Goal: Task Accomplishment & Management: Complete application form

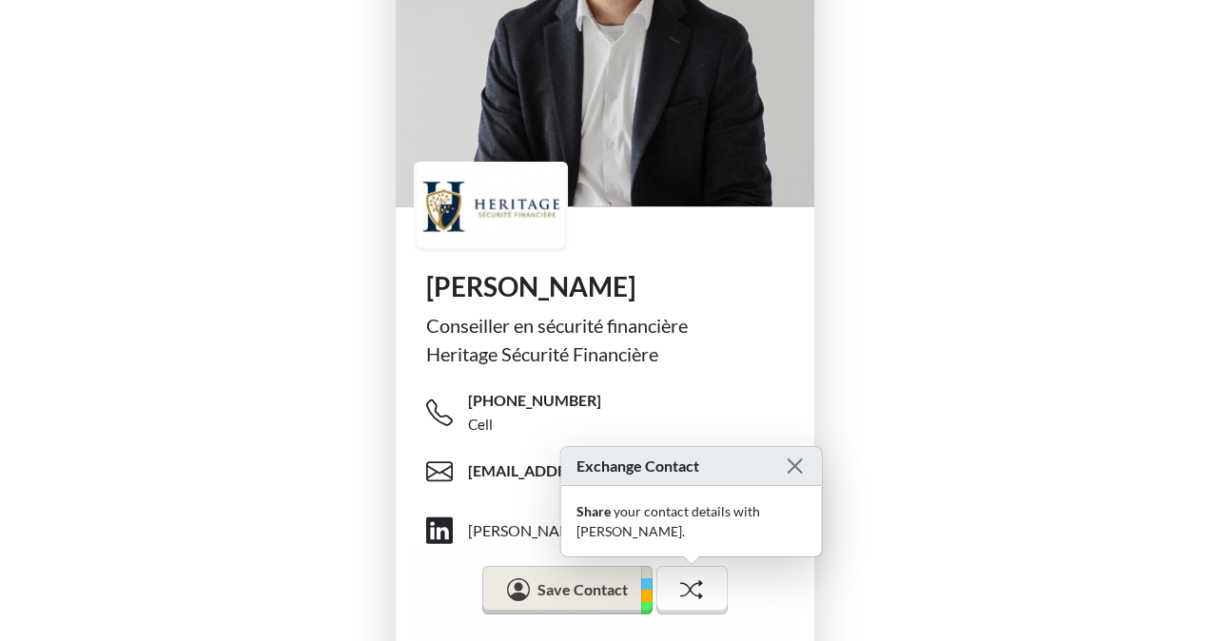
scroll to position [223, 0]
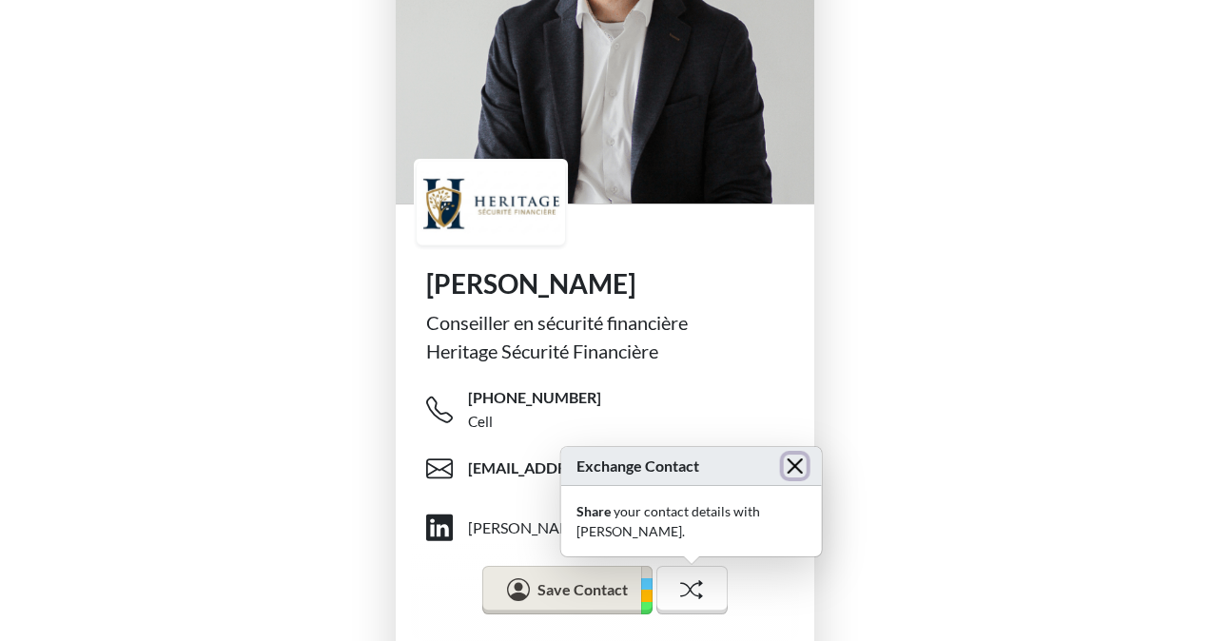
click at [792, 471] on button "Close" at bounding box center [795, 466] width 23 height 23
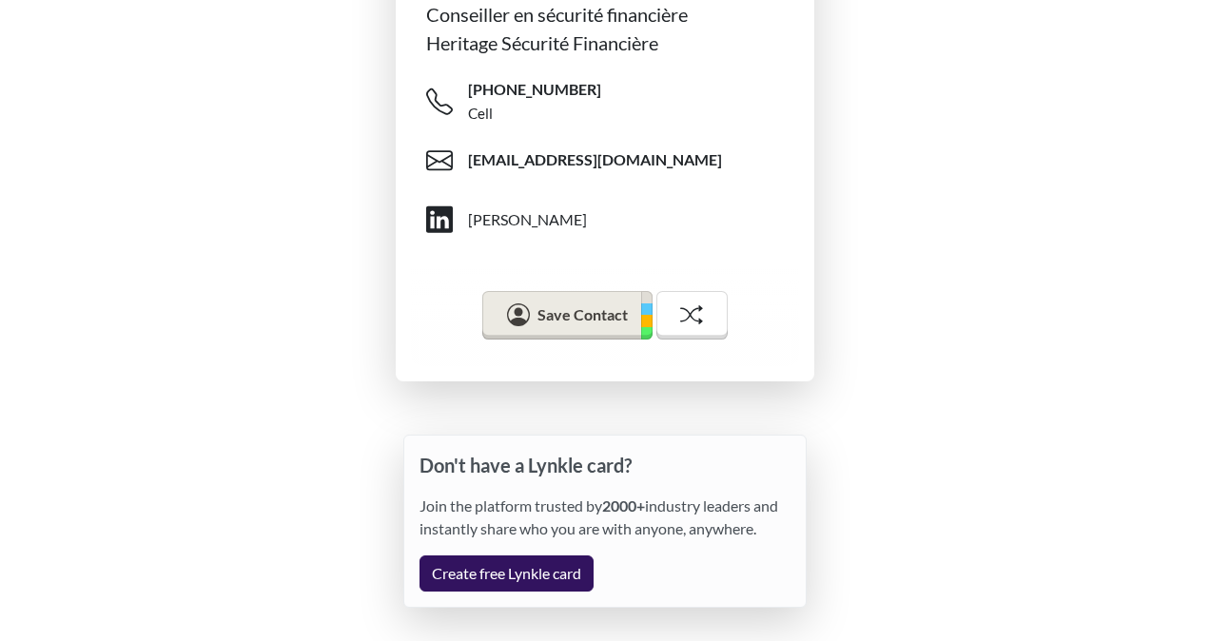
scroll to position [564, 0]
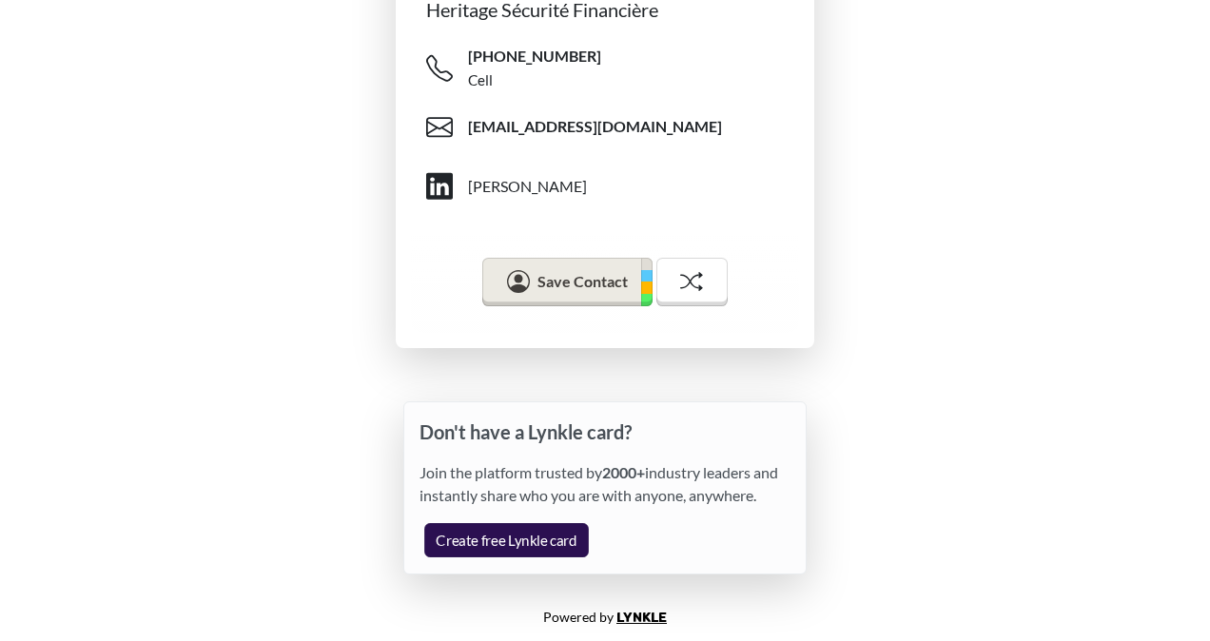
click at [500, 543] on link "Create free Lynkle card" at bounding box center [506, 540] width 165 height 34
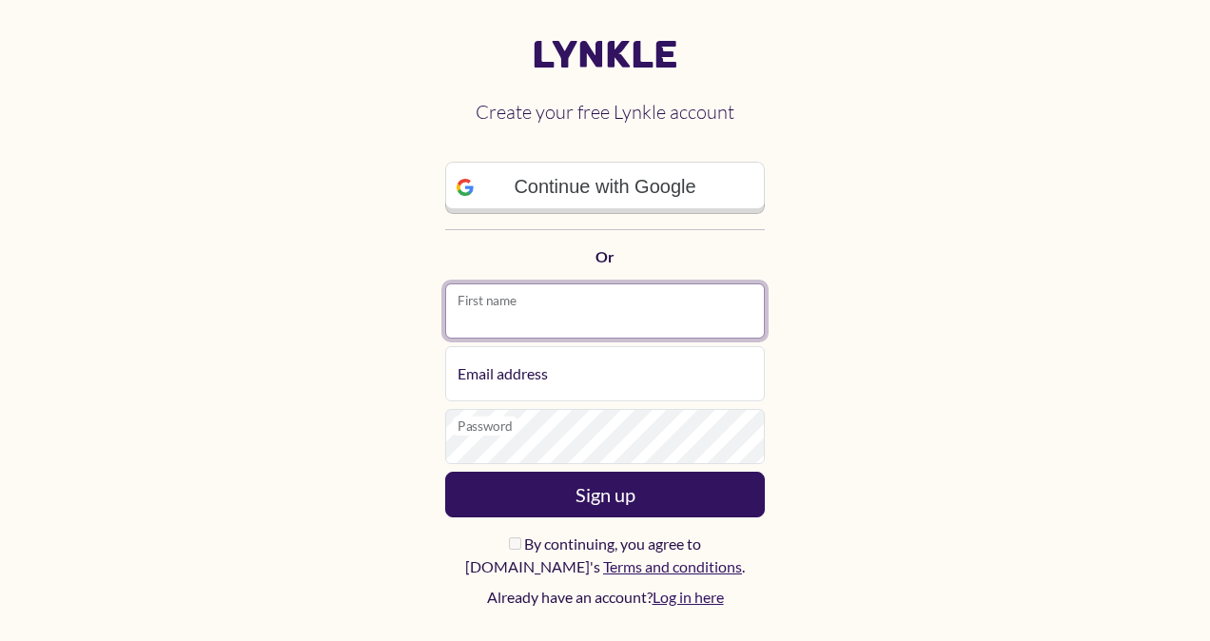
click at [544, 316] on input "First name" at bounding box center [605, 311] width 320 height 55
type input "********"
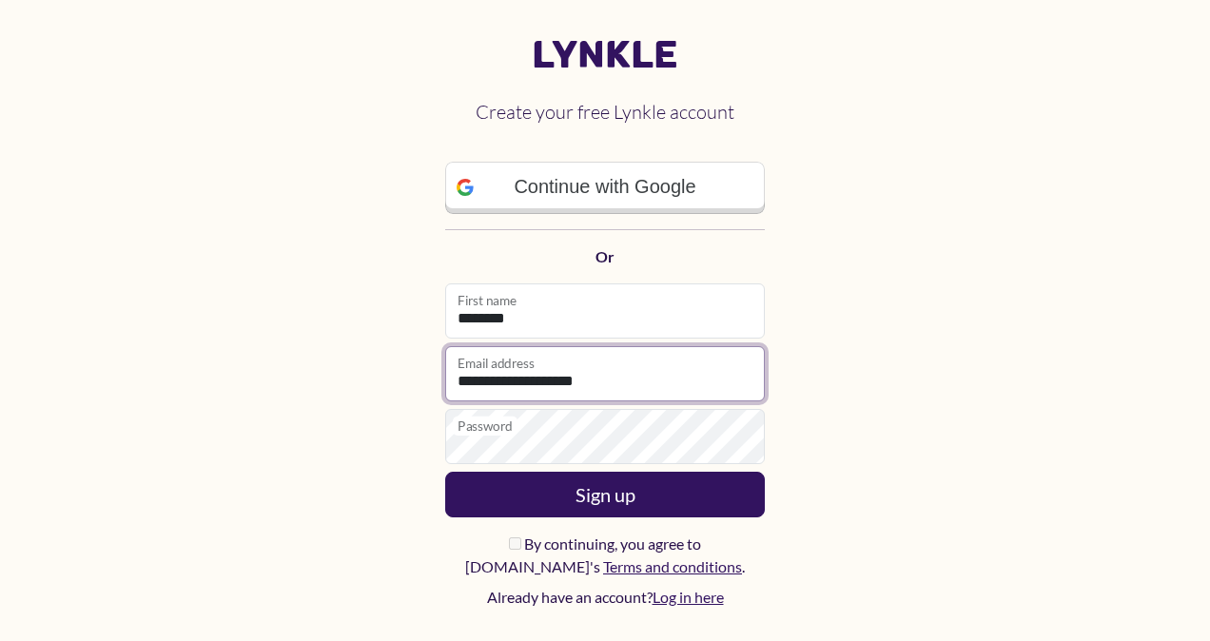
type input "**********"
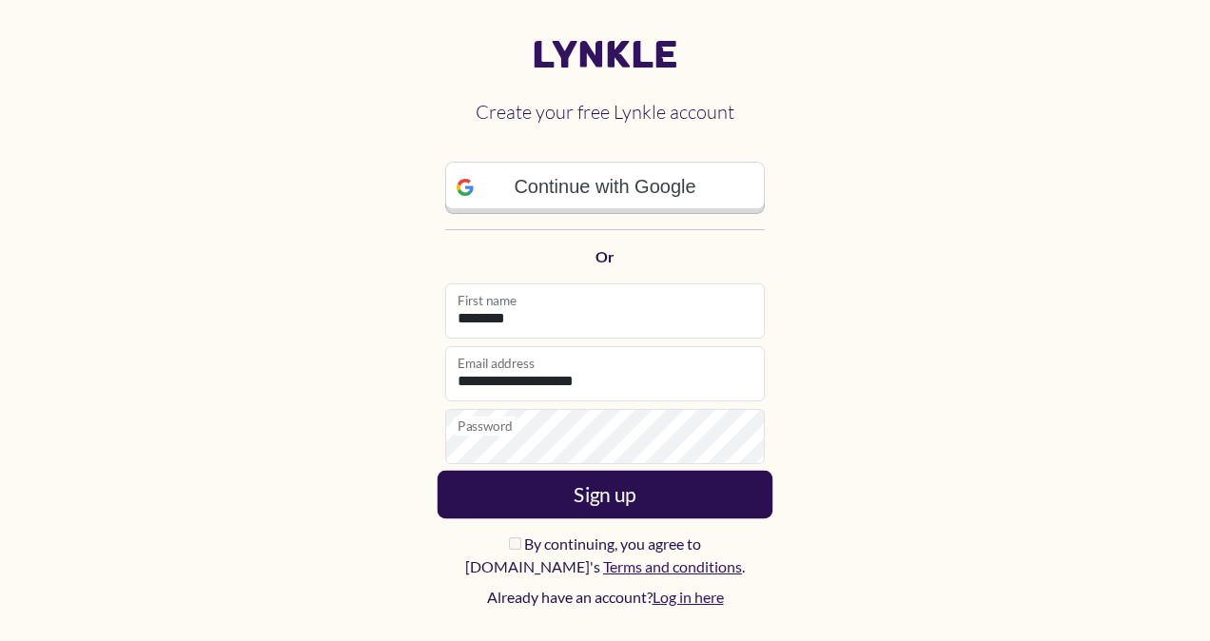
click at [618, 500] on button "Sign up" at bounding box center [605, 495] width 335 height 48
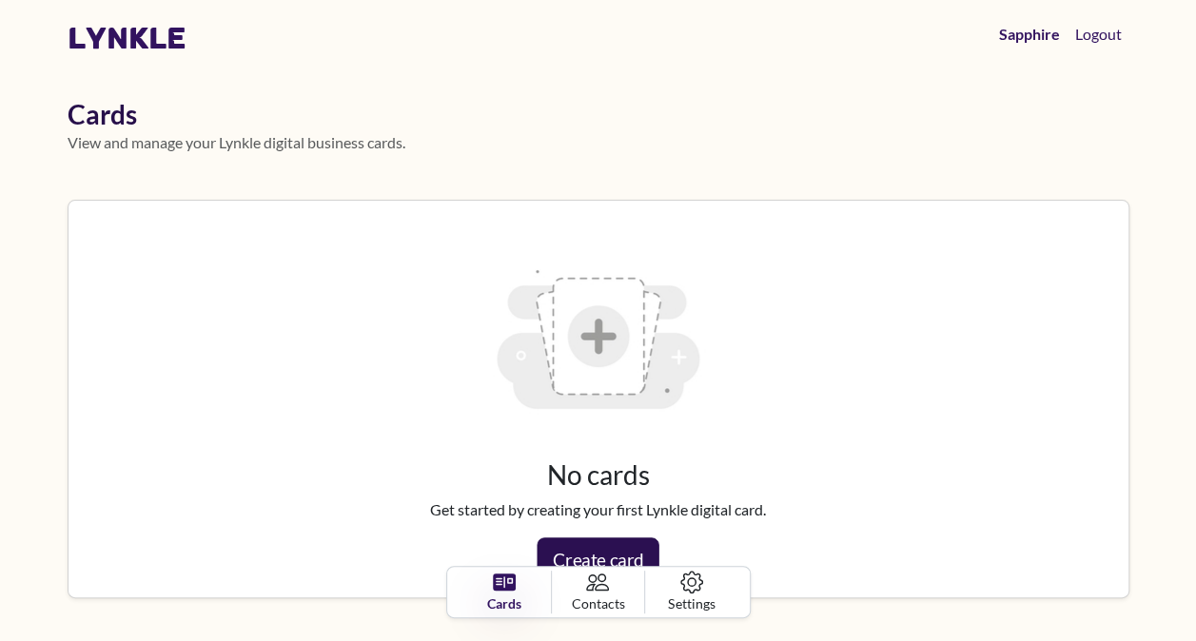
click at [607, 551] on link "Create card" at bounding box center [598, 560] width 122 height 44
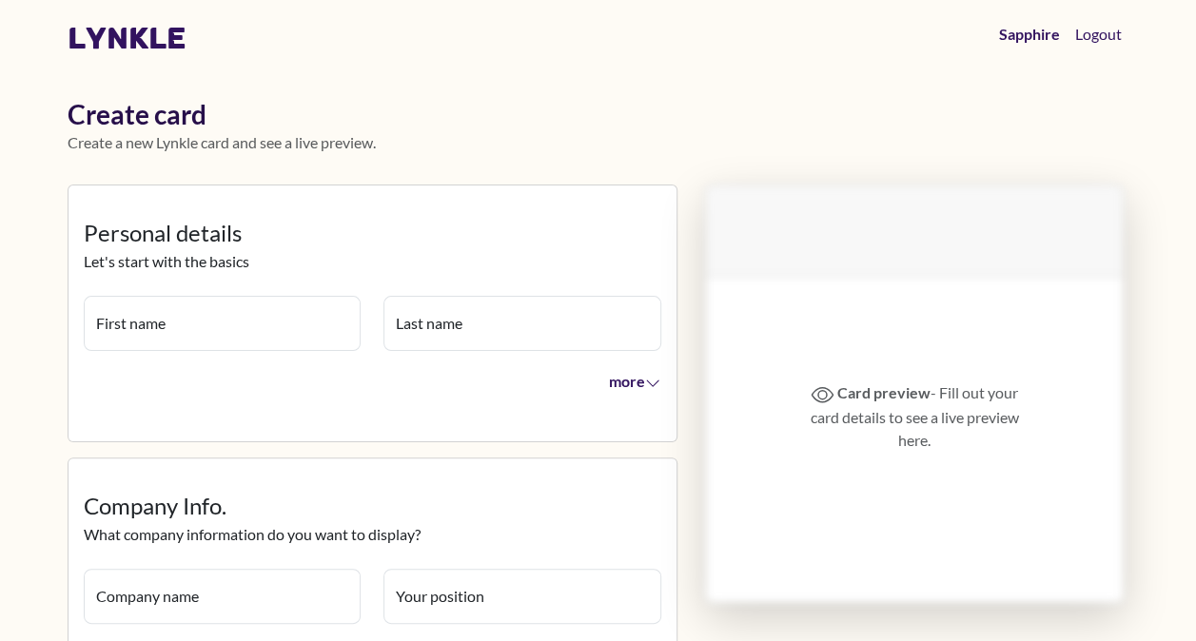
click at [223, 339] on input "First name" at bounding box center [223, 323] width 278 height 55
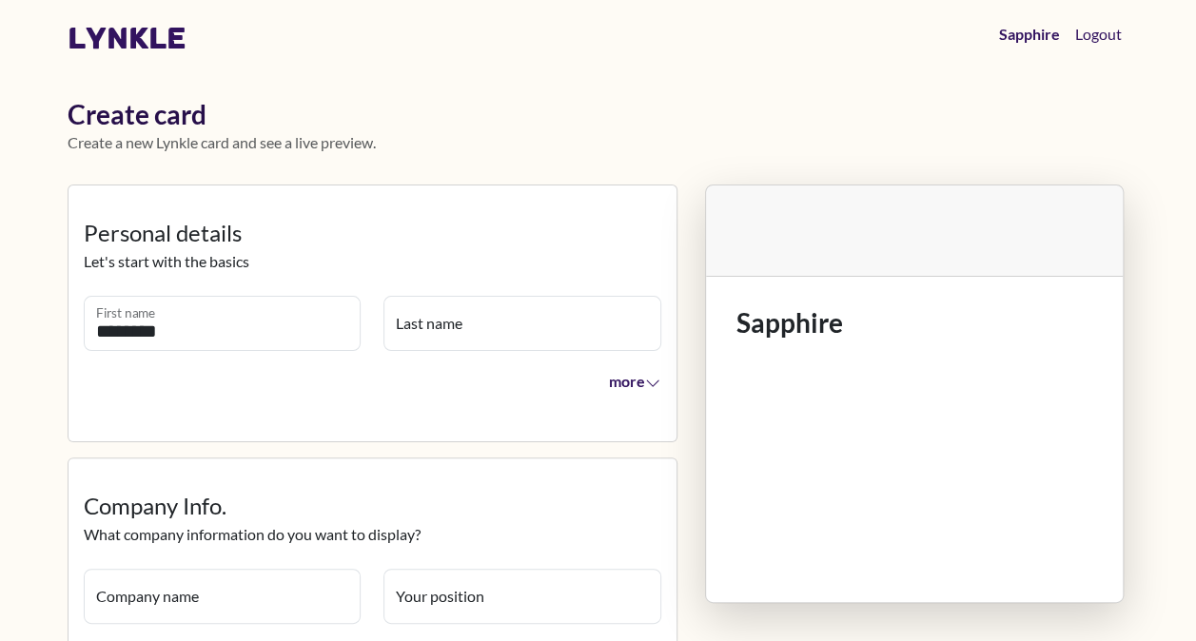
type input "********"
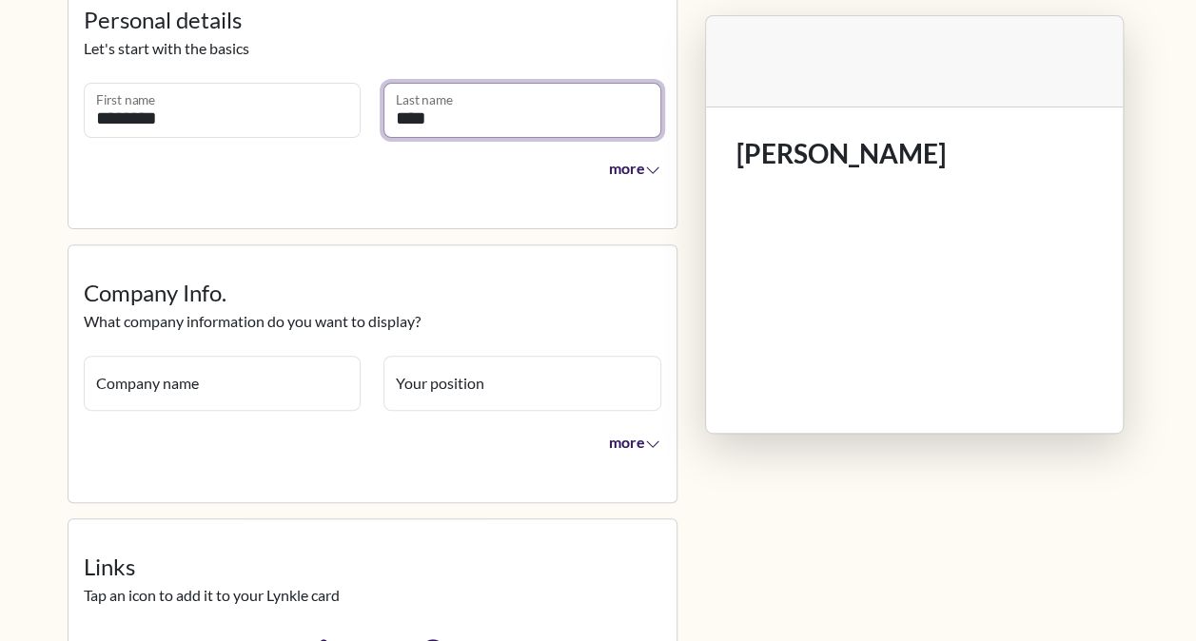
scroll to position [291, 0]
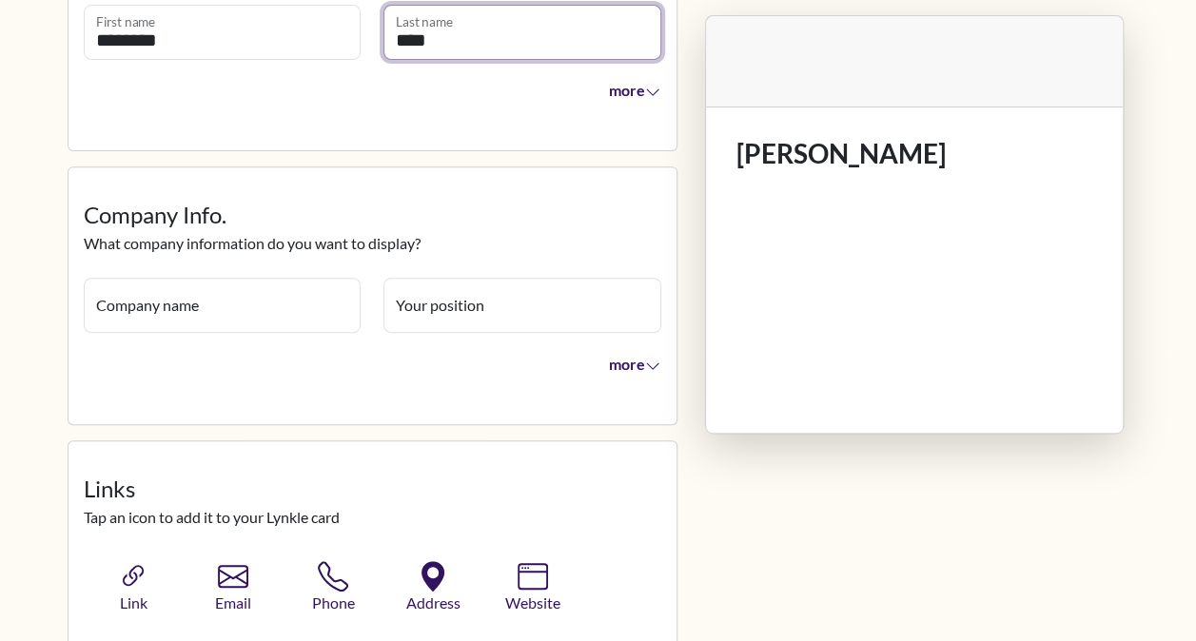
type input "****"
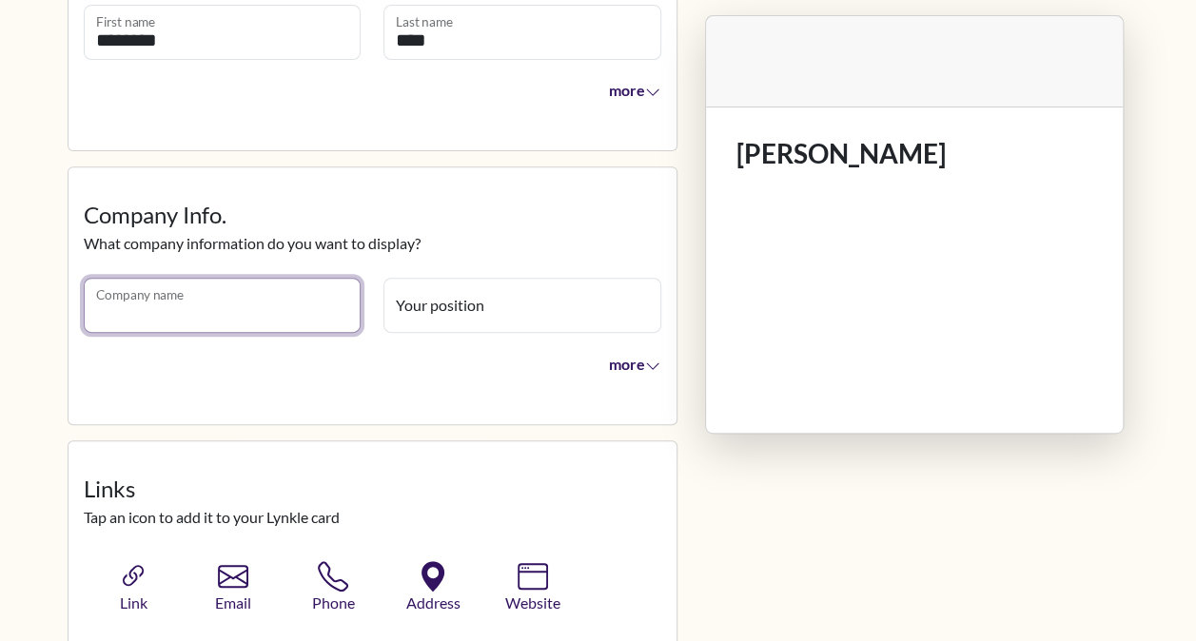
click at [206, 321] on input "Company name" at bounding box center [223, 305] width 278 height 55
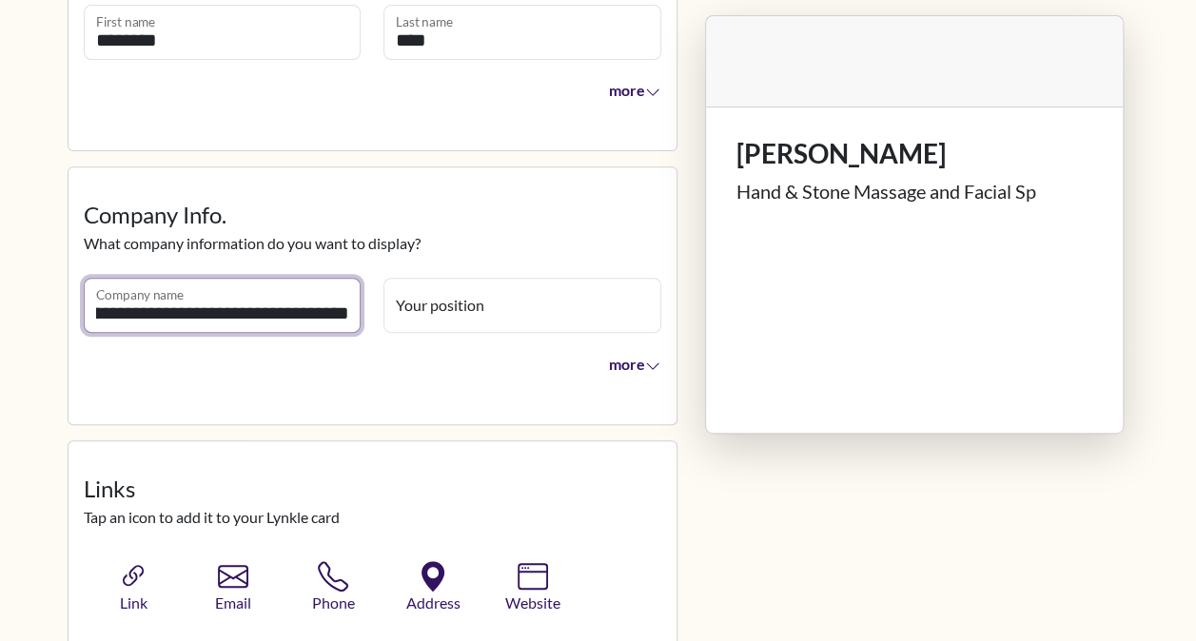
scroll to position [0, 58]
type input "**********"
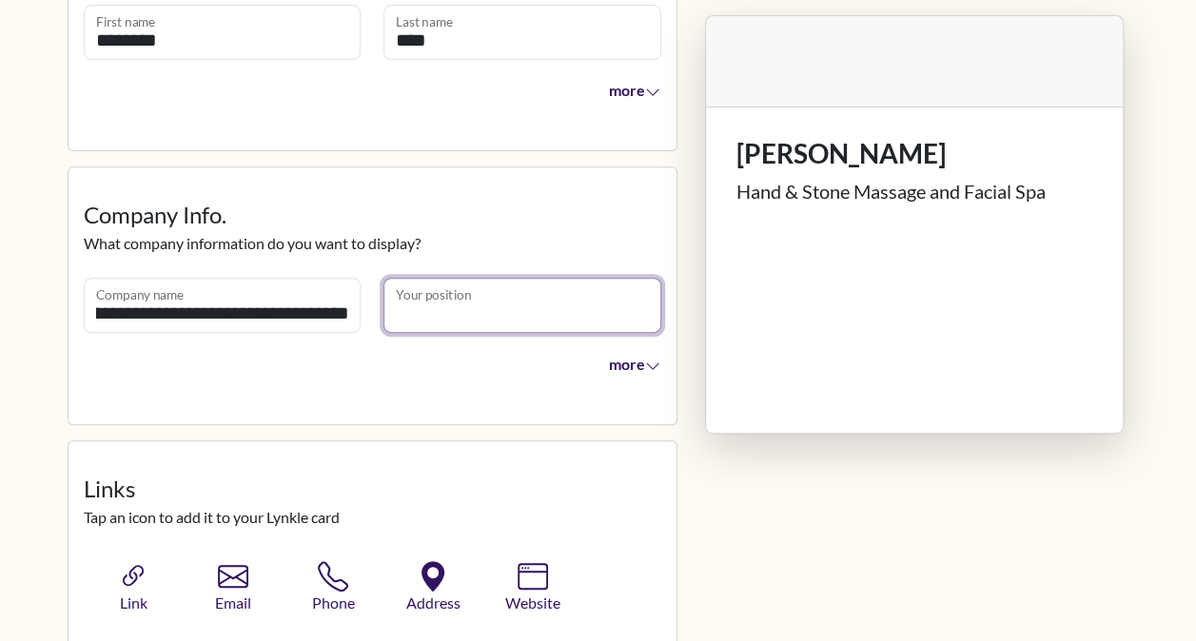
scroll to position [0, 0]
click at [502, 289] on input "Your position" at bounding box center [522, 305] width 278 height 55
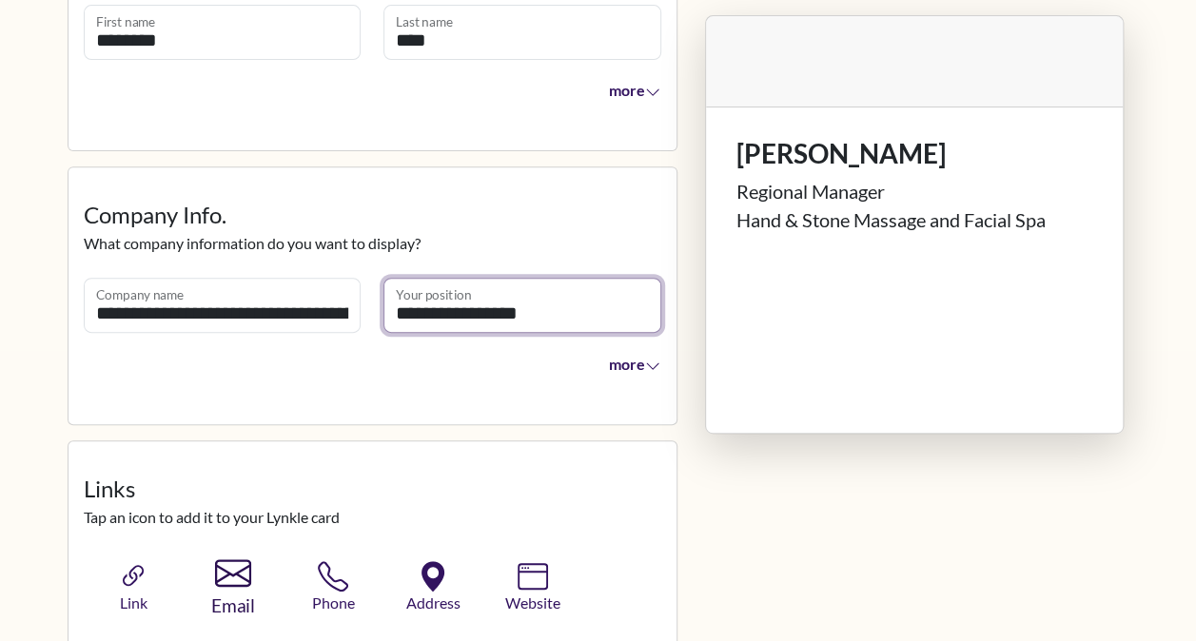
type input "**********"
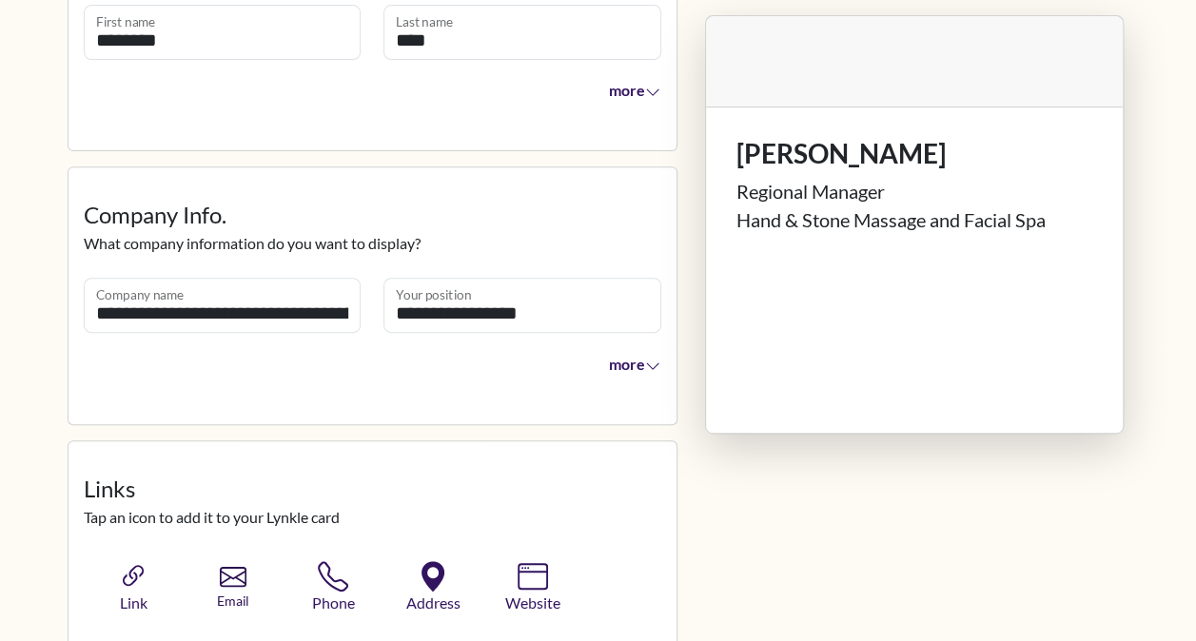
click at [225, 573] on icon "button" at bounding box center [233, 577] width 27 height 20
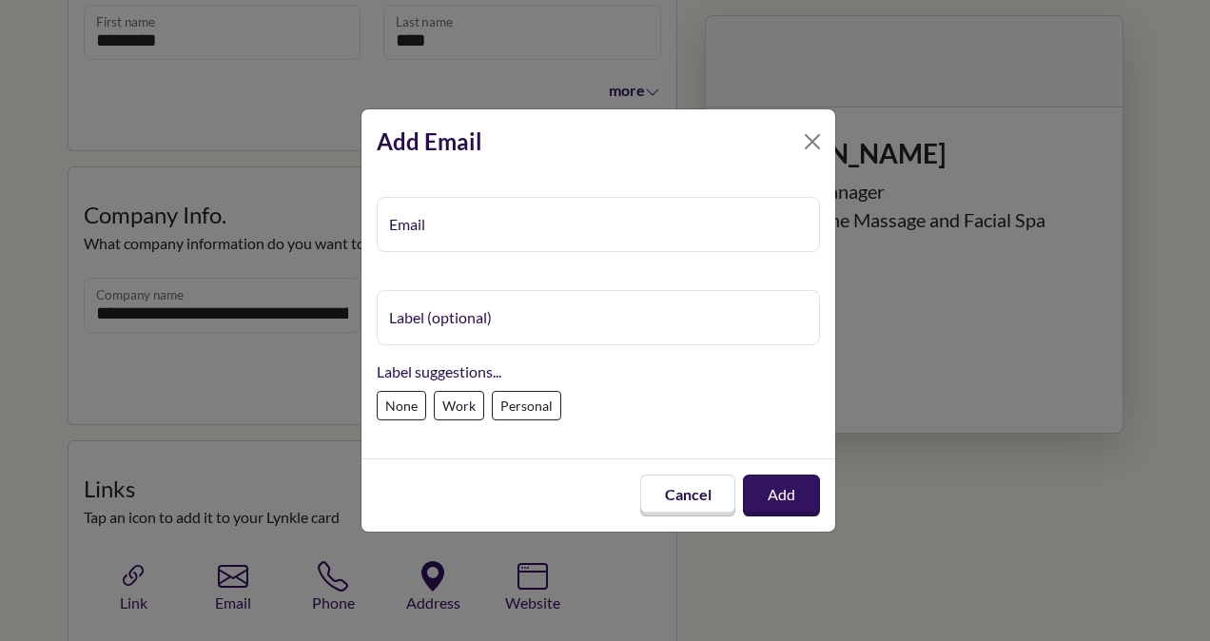
click at [565, 225] on input "Email" at bounding box center [598, 224] width 443 height 55
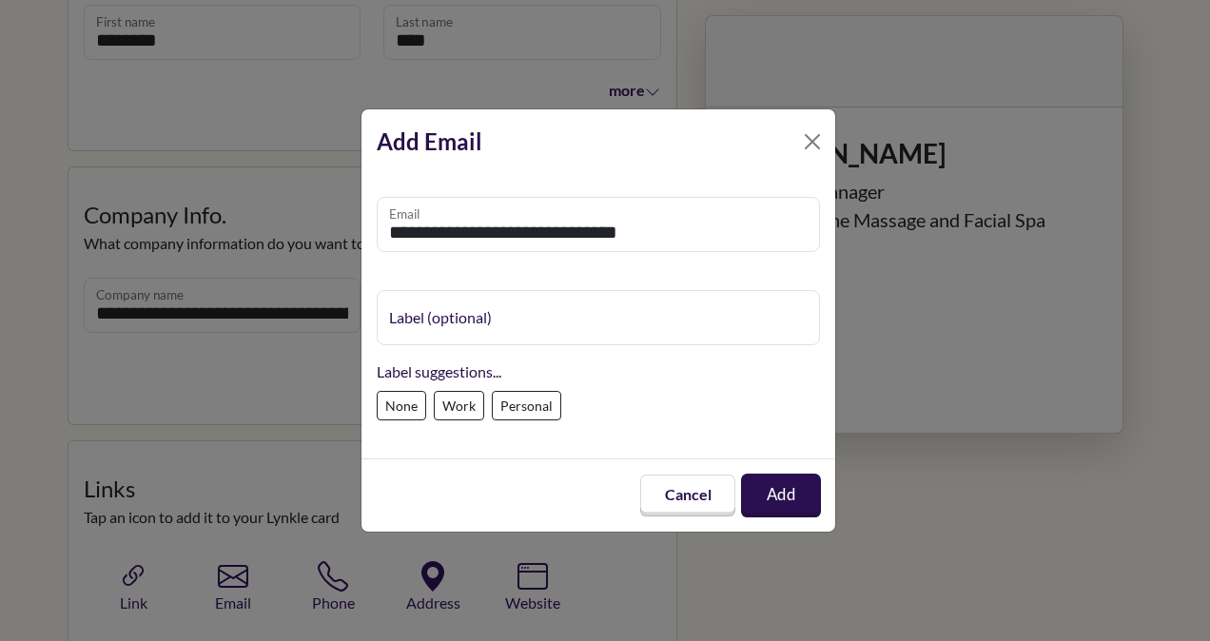
type input "**********"
click at [773, 504] on button "Add" at bounding box center [782, 495] width 72 height 39
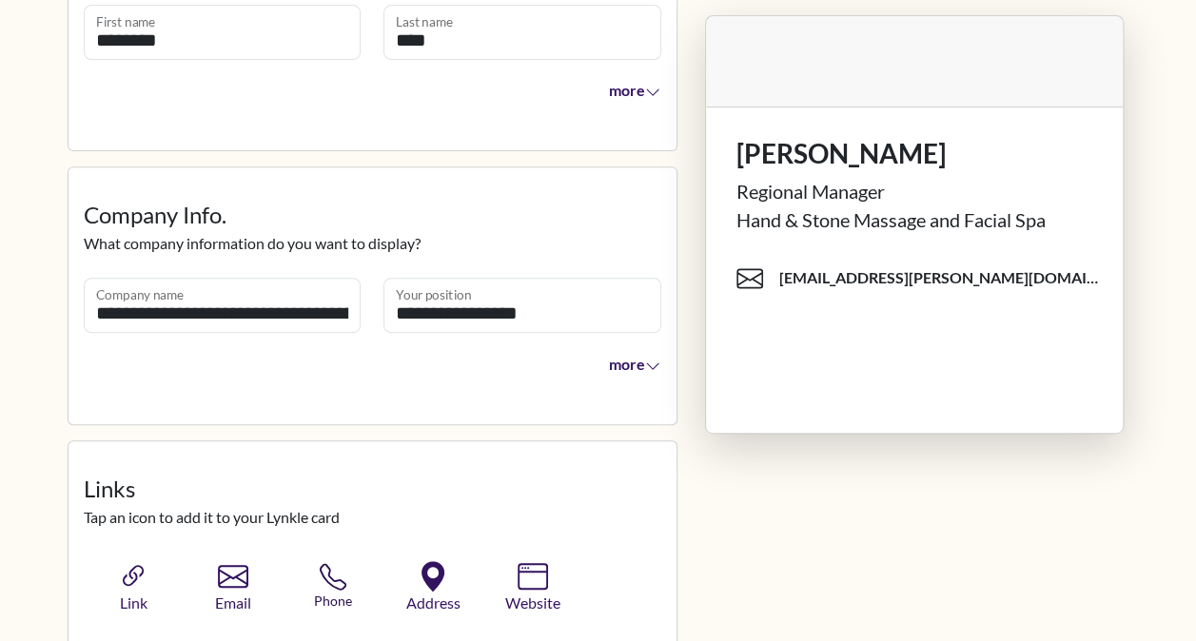
click at [329, 584] on icon "button" at bounding box center [333, 577] width 27 height 27
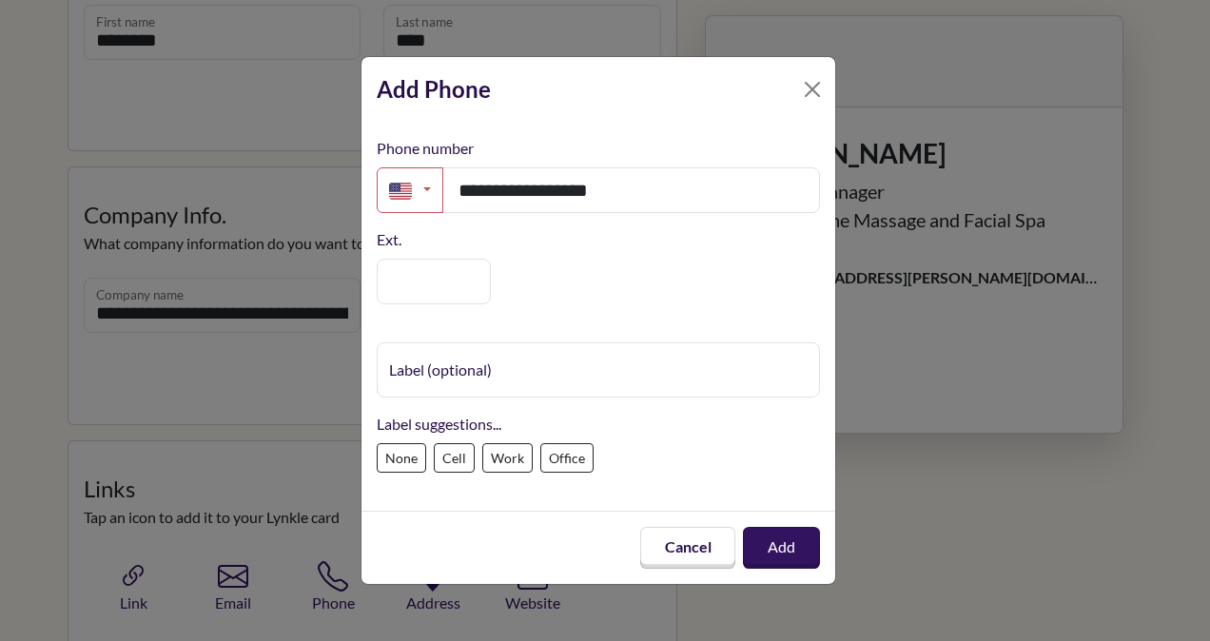
type input "**********"
click at [451, 459] on label "Cell" at bounding box center [454, 457] width 41 height 29
type input "****"
click at [767, 550] on button "Add" at bounding box center [781, 547] width 79 height 43
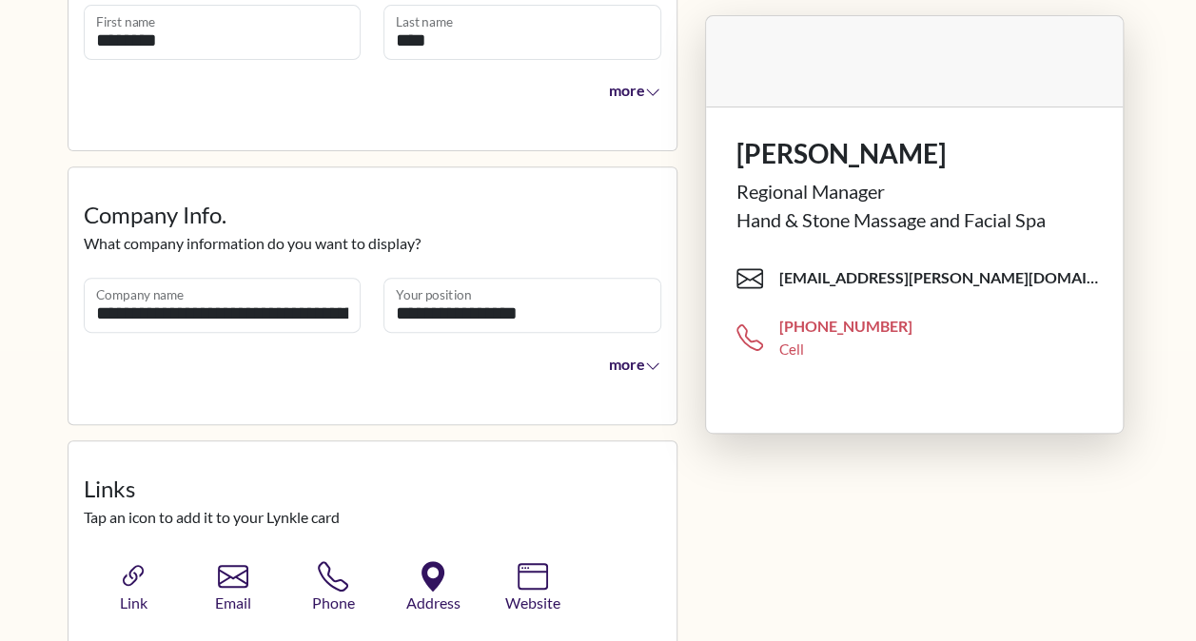
click at [792, 348] on div "Cell" at bounding box center [790, 350] width 25 height 22
click at [819, 336] on span "[PHONE_NUMBER]" at bounding box center [844, 326] width 133 height 21
click at [328, 586] on icon "button" at bounding box center [334, 577] width 28 height 28
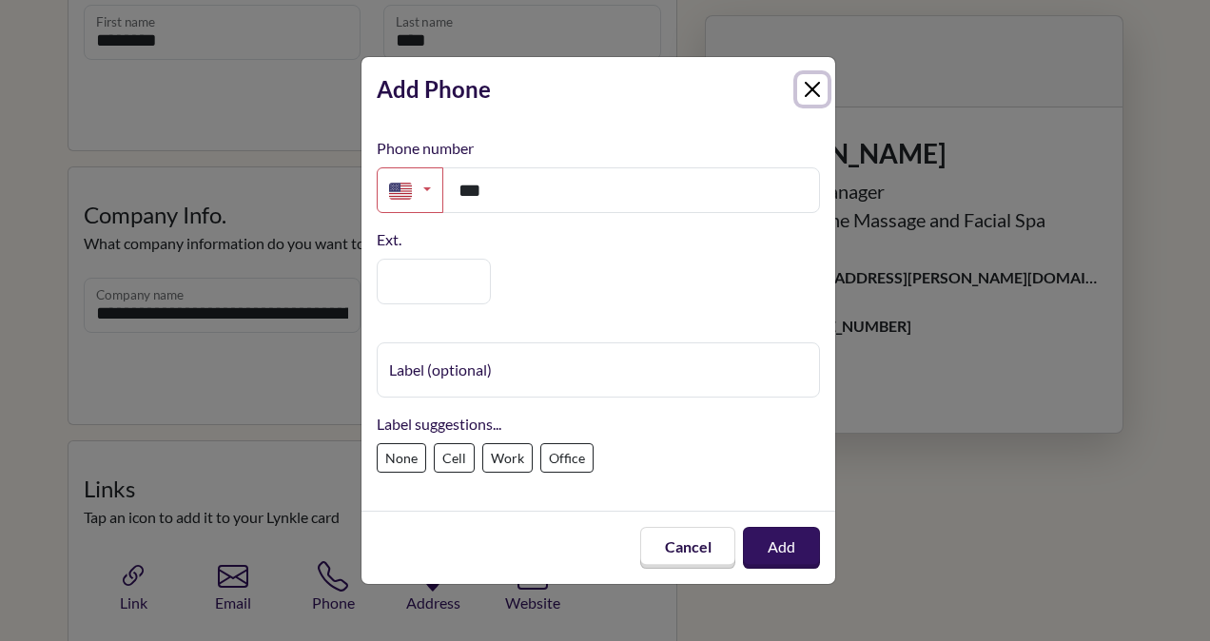
click at [817, 91] on button "Close" at bounding box center [812, 89] width 30 height 30
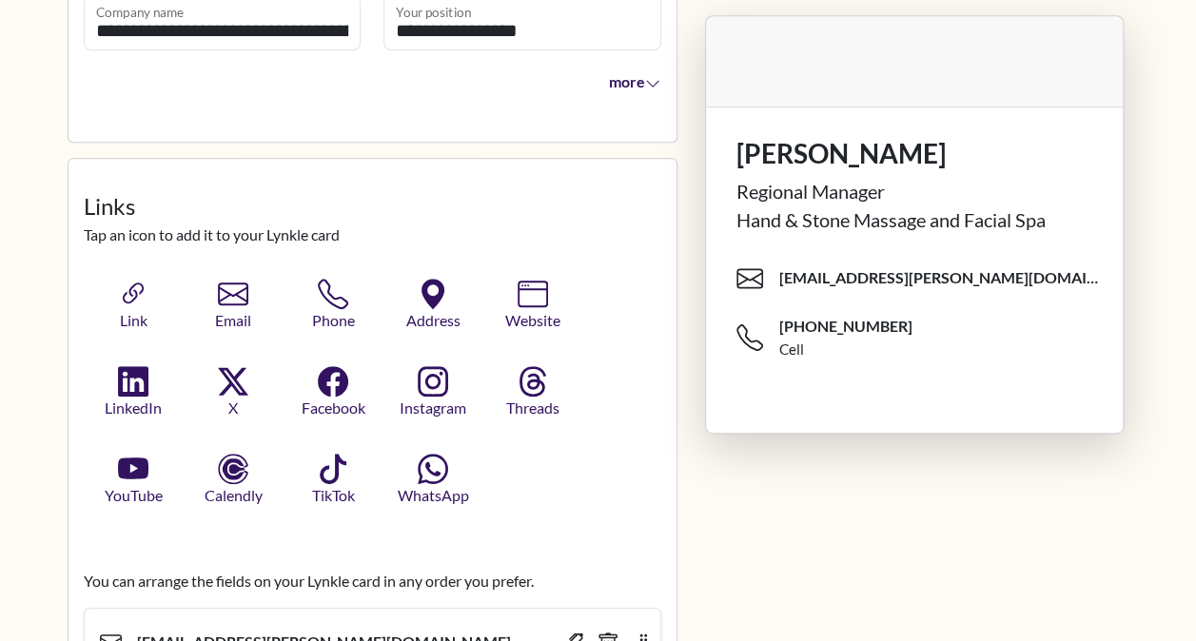
scroll to position [605, 0]
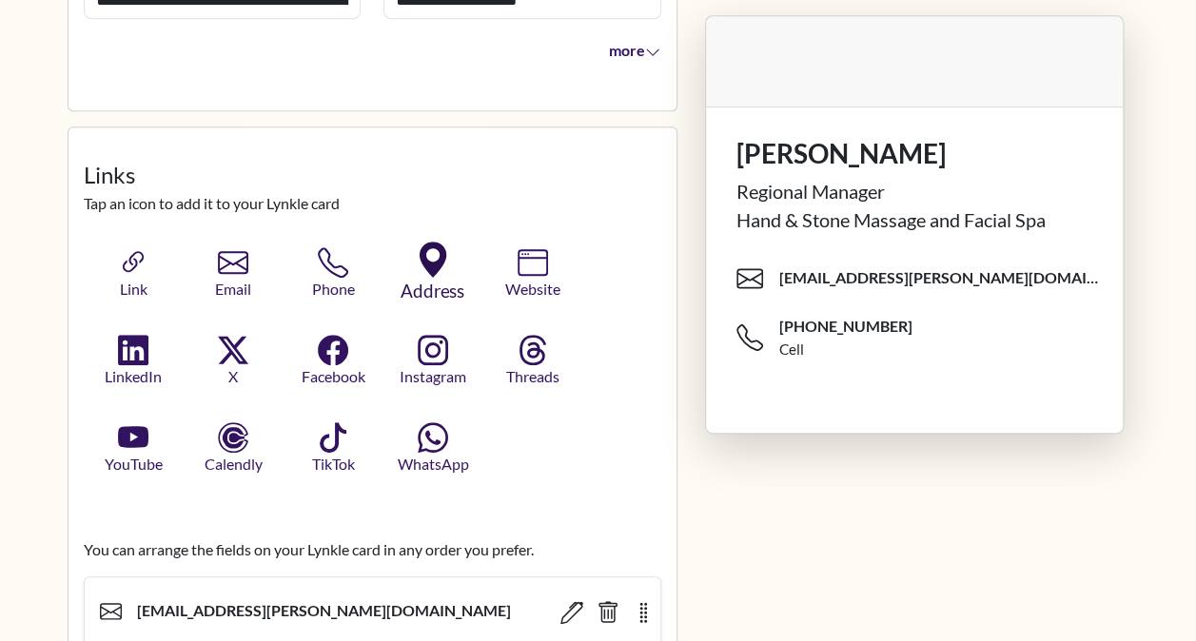
click at [434, 269] on icon "button" at bounding box center [433, 260] width 27 height 36
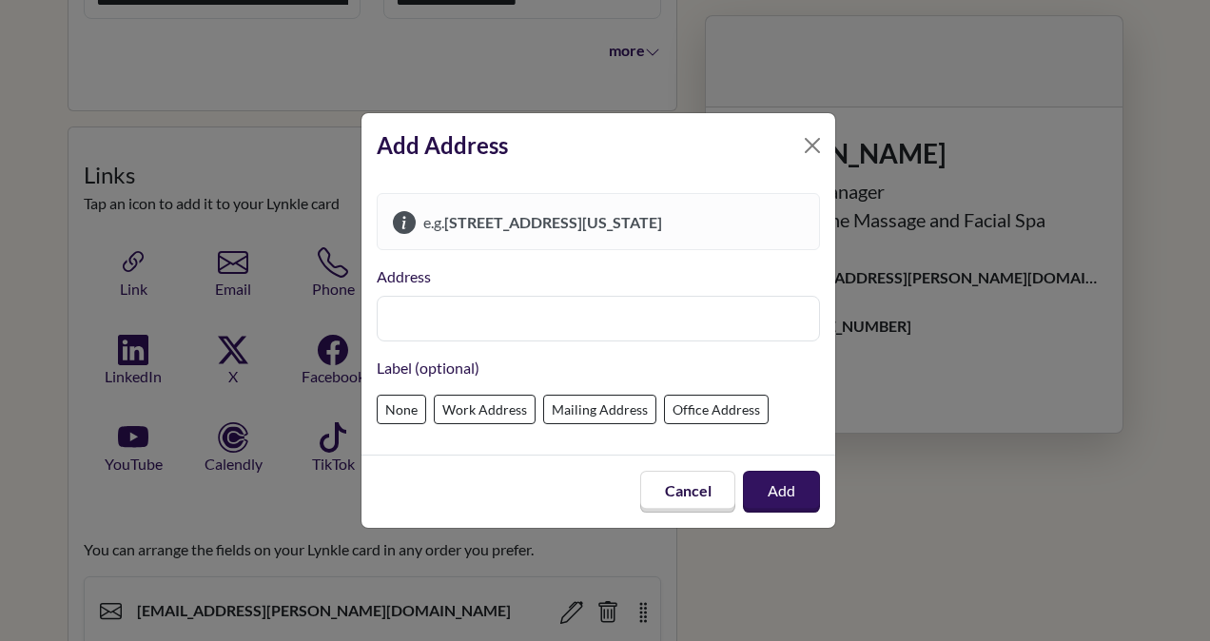
click at [462, 317] on input "text" at bounding box center [598, 319] width 443 height 46
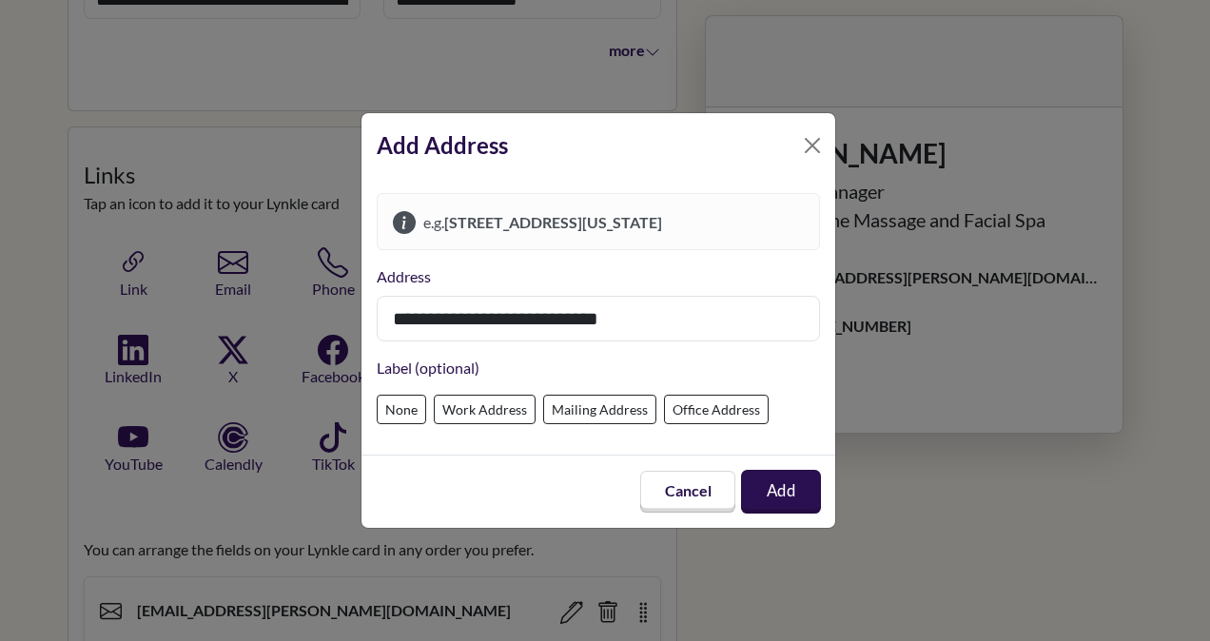
type input "**********"
click at [767, 485] on button "Add" at bounding box center [782, 491] width 72 height 39
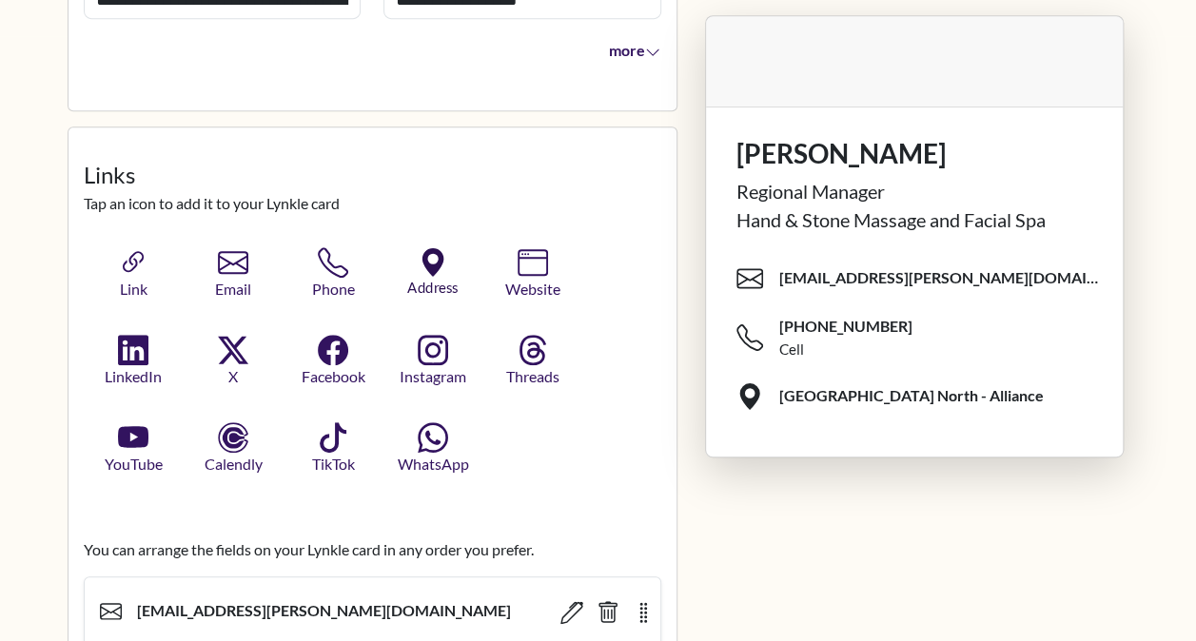
click at [433, 264] on icon "button" at bounding box center [432, 262] width 21 height 29
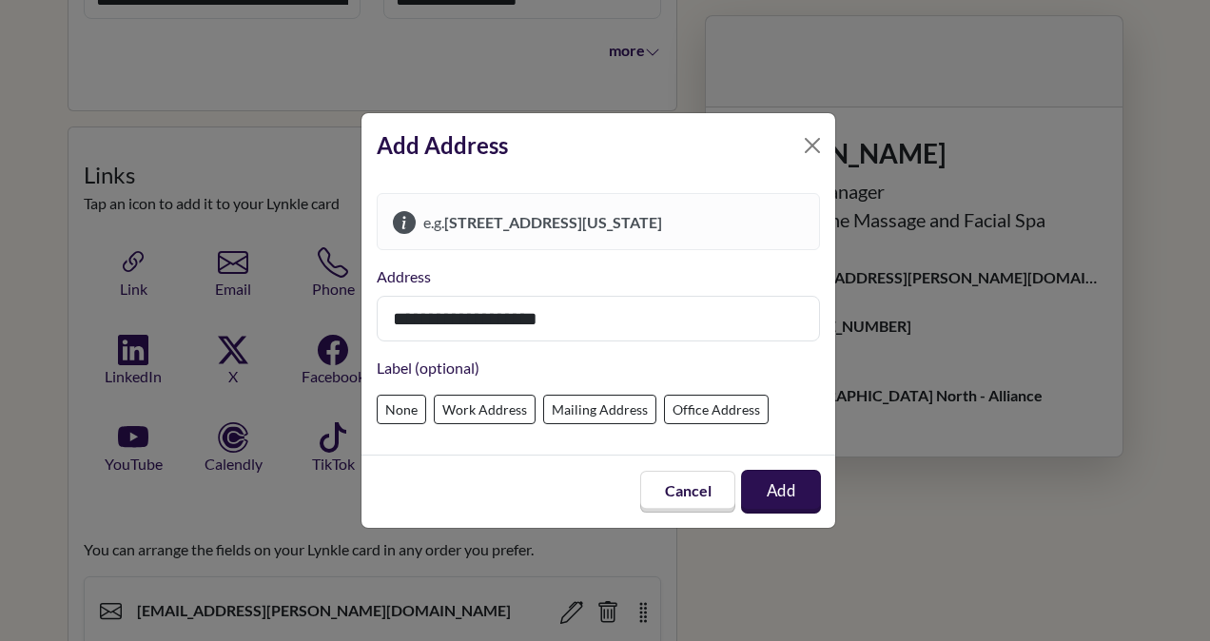
type input "**********"
click at [793, 501] on button "Add" at bounding box center [781, 491] width 79 height 43
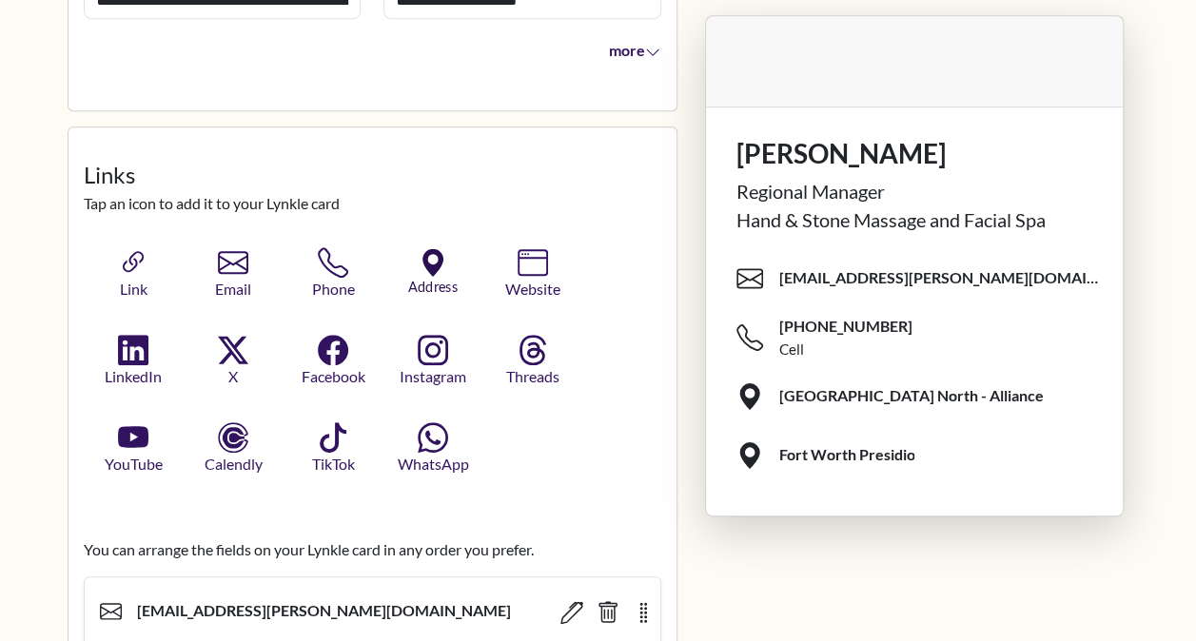
click at [426, 254] on icon "button" at bounding box center [433, 263] width 28 height 28
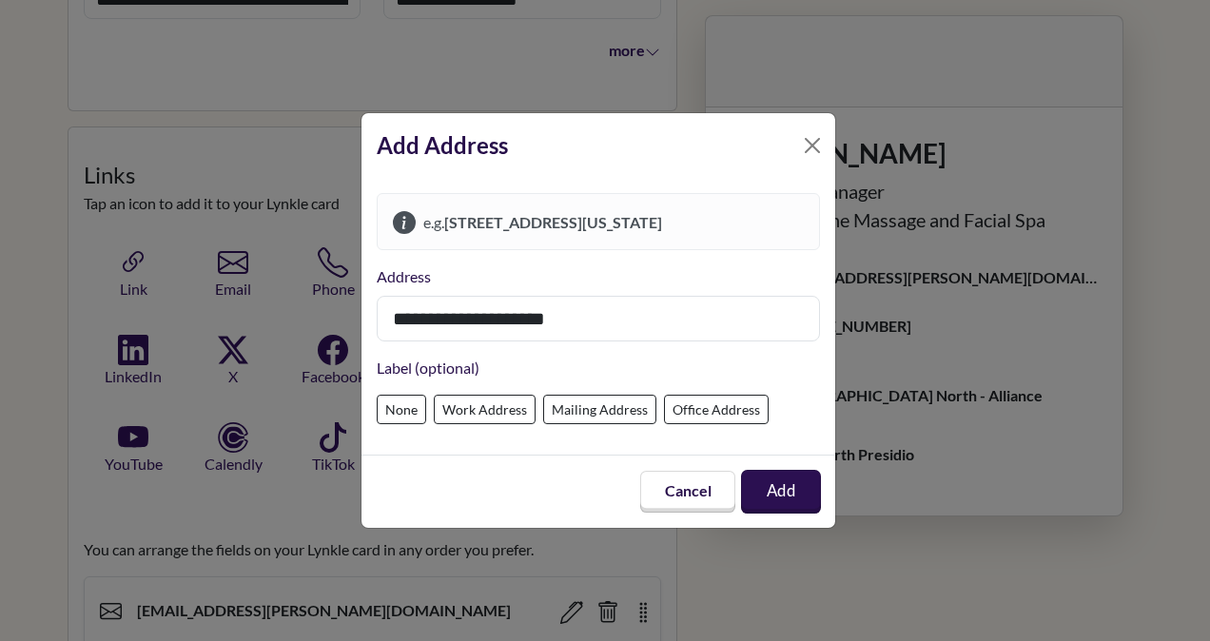
type input "**********"
click at [791, 498] on button "Add" at bounding box center [781, 492] width 79 height 43
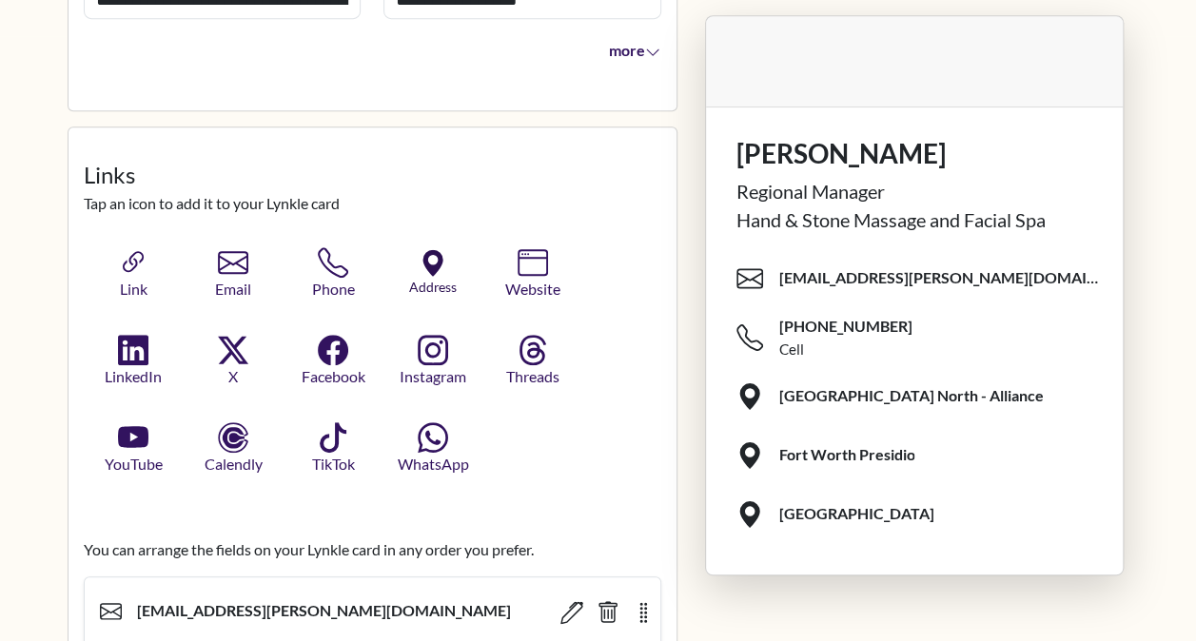
click at [422, 253] on icon "button" at bounding box center [432, 263] width 20 height 27
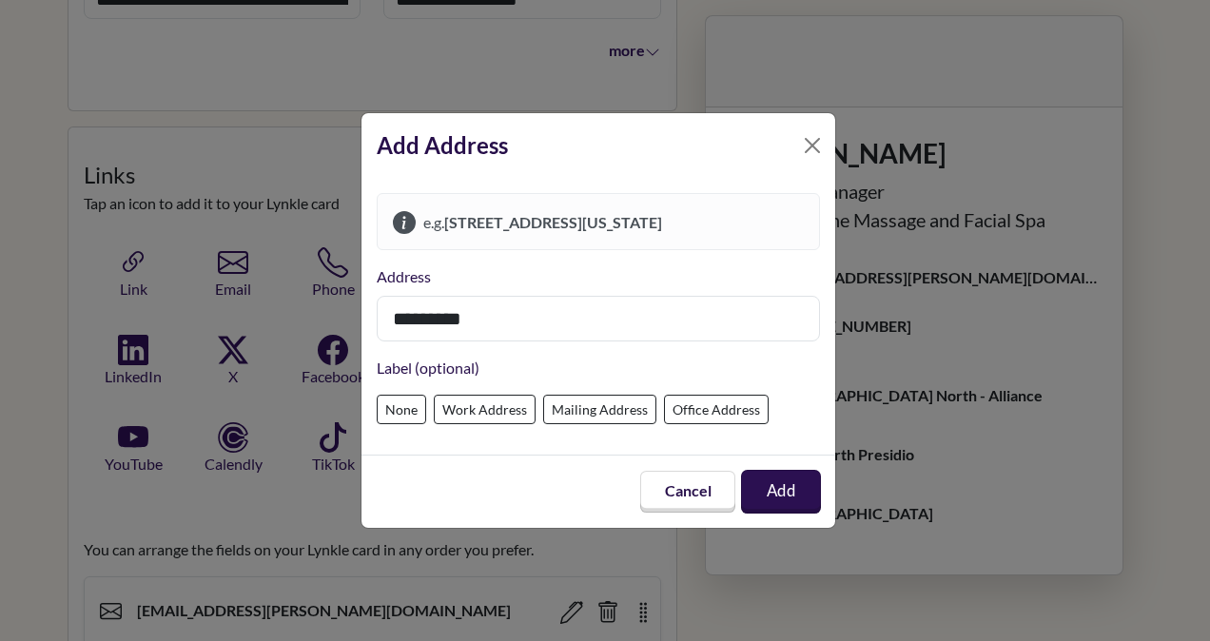
type input "*********"
click at [784, 495] on button "Add" at bounding box center [782, 491] width 72 height 39
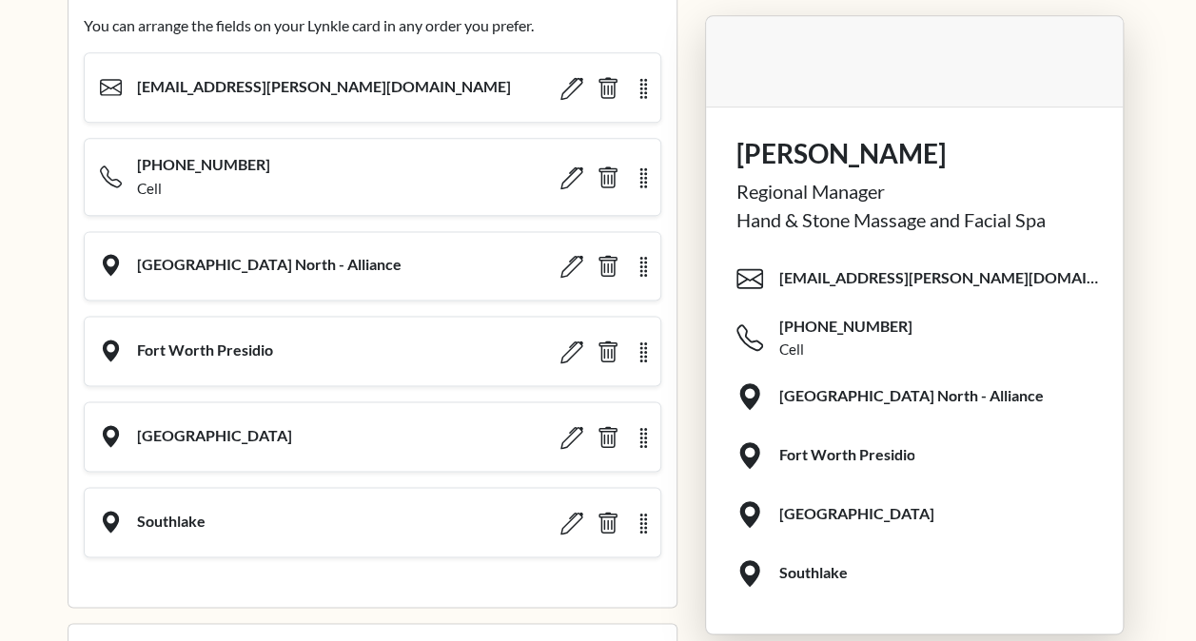
scroll to position [1058, 0]
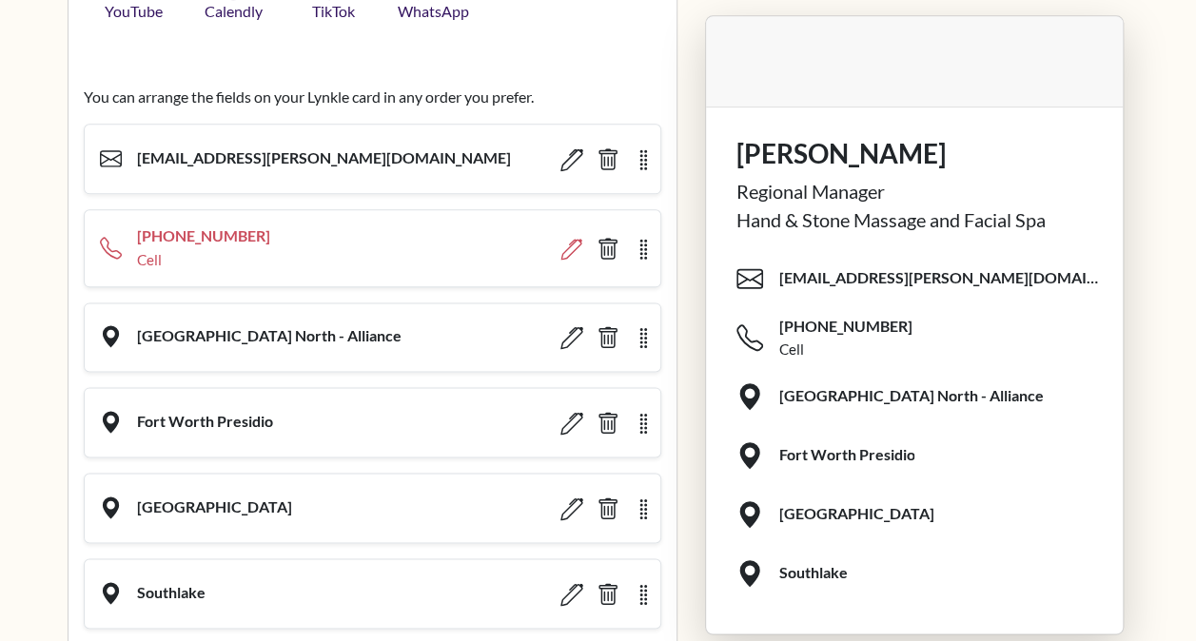
click at [570, 244] on icon "button" at bounding box center [571, 250] width 22 height 22
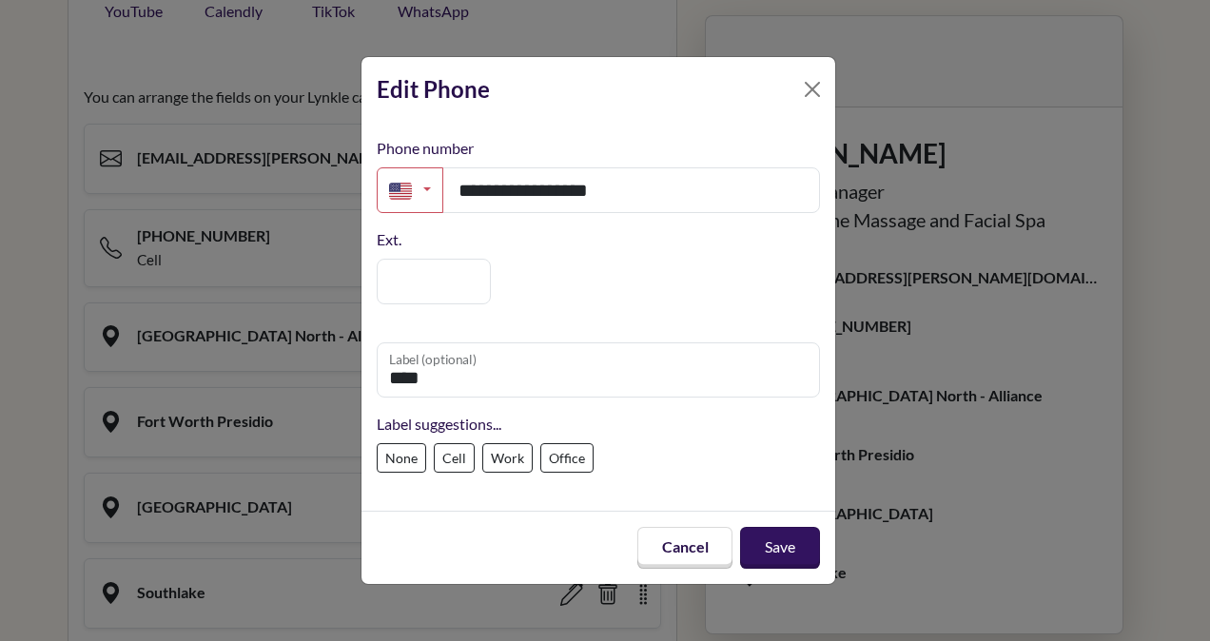
click at [416, 460] on label "None" at bounding box center [401, 457] width 49 height 29
click at [776, 554] on button "Save" at bounding box center [780, 547] width 75 height 39
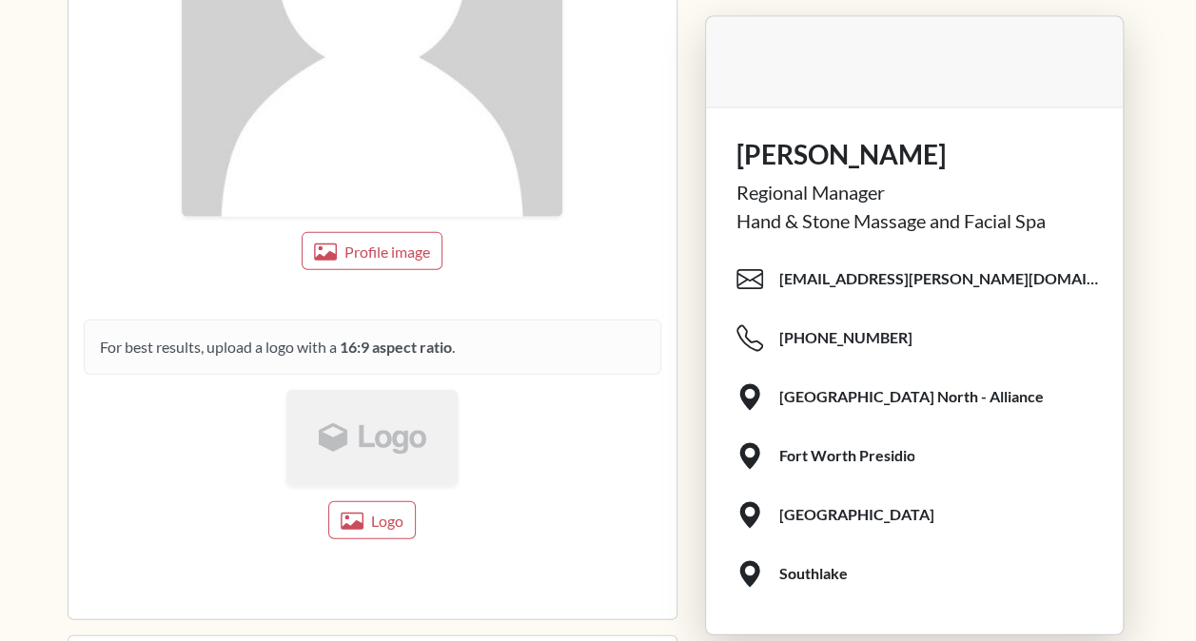
scroll to position [2080, 0]
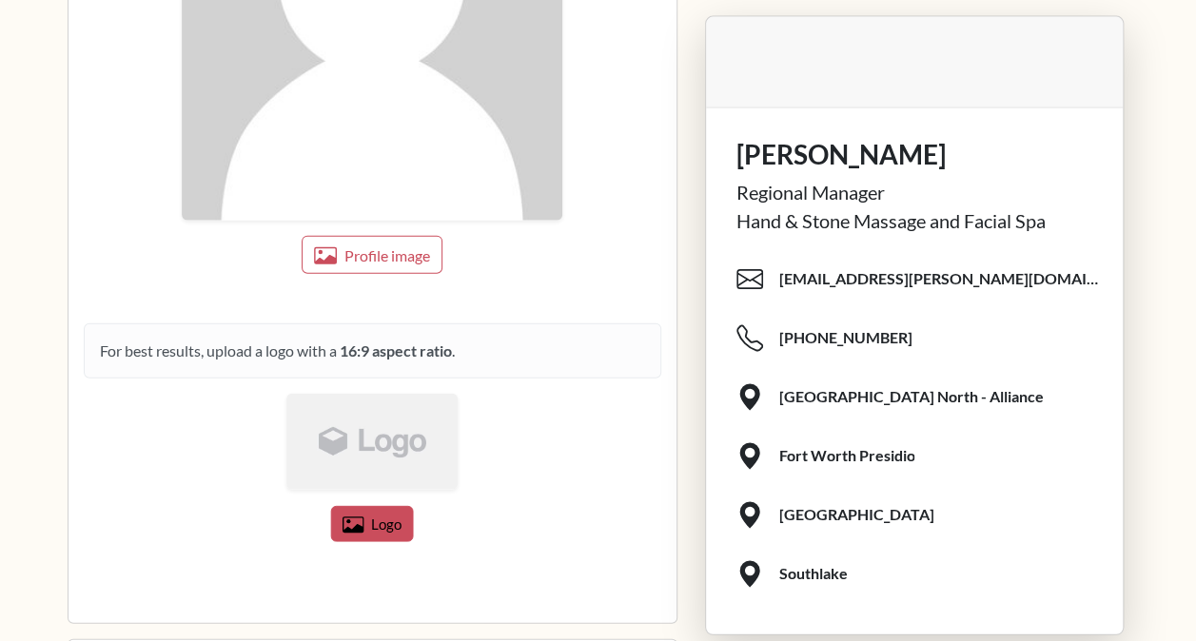
click at [382, 517] on span "Logo" at bounding box center [386, 525] width 30 height 17
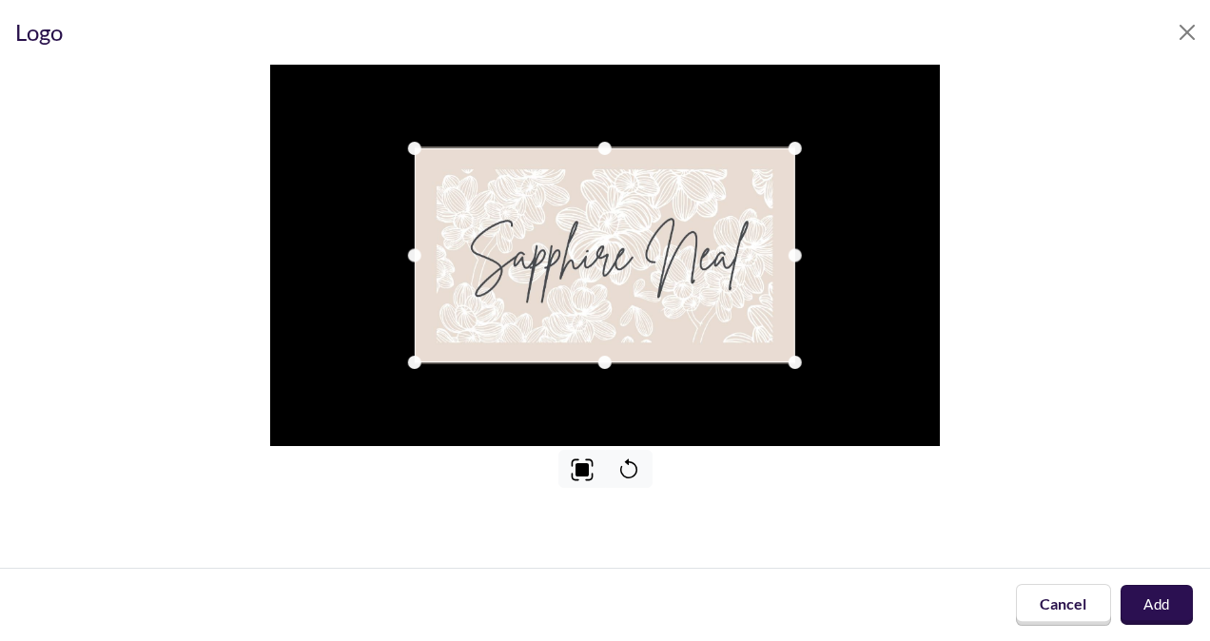
click at [1147, 611] on button "Add" at bounding box center [1157, 605] width 72 height 39
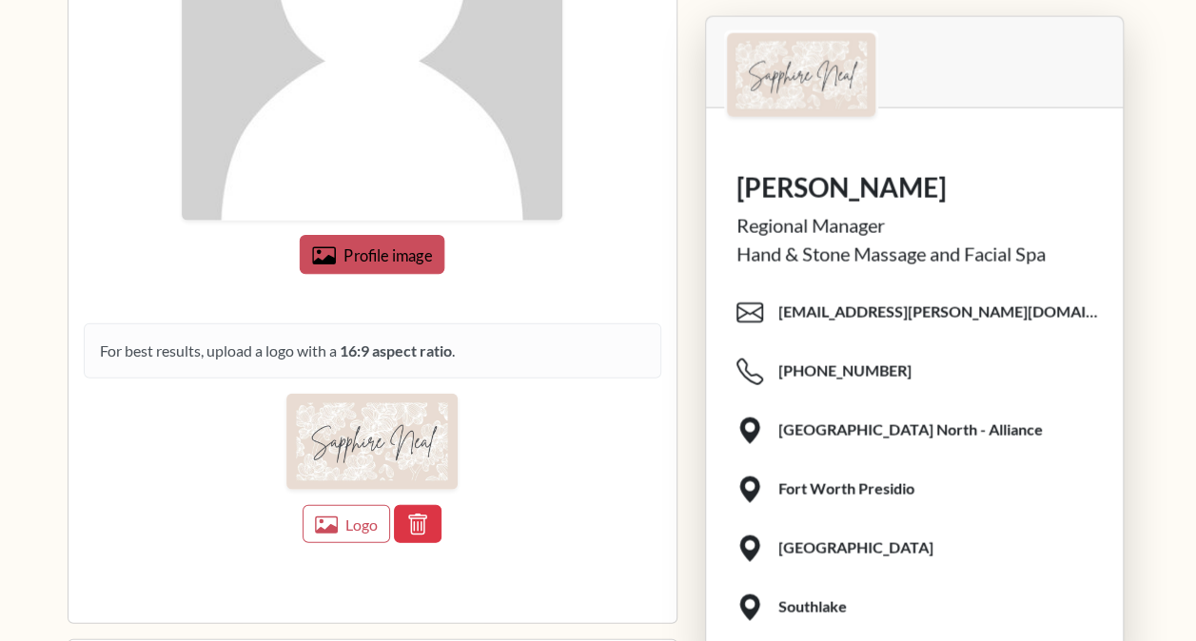
click at [358, 255] on button "Profile image" at bounding box center [372, 254] width 145 height 39
click at [382, 247] on span "Profile image" at bounding box center [386, 255] width 81 height 17
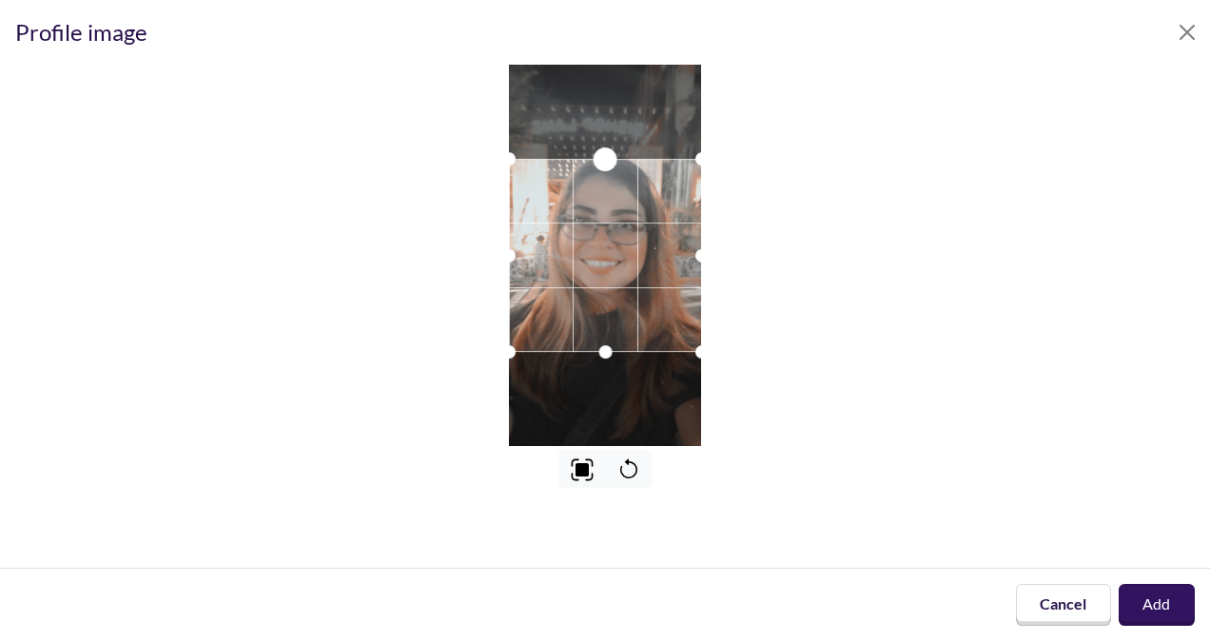
drag, startPoint x: 606, startPoint y: 158, endPoint x: 607, endPoint y: 116, distance: 41.9
click at [607, 116] on div at bounding box center [605, 256] width 193 height 382
click at [662, 261] on div at bounding box center [605, 247] width 193 height 193
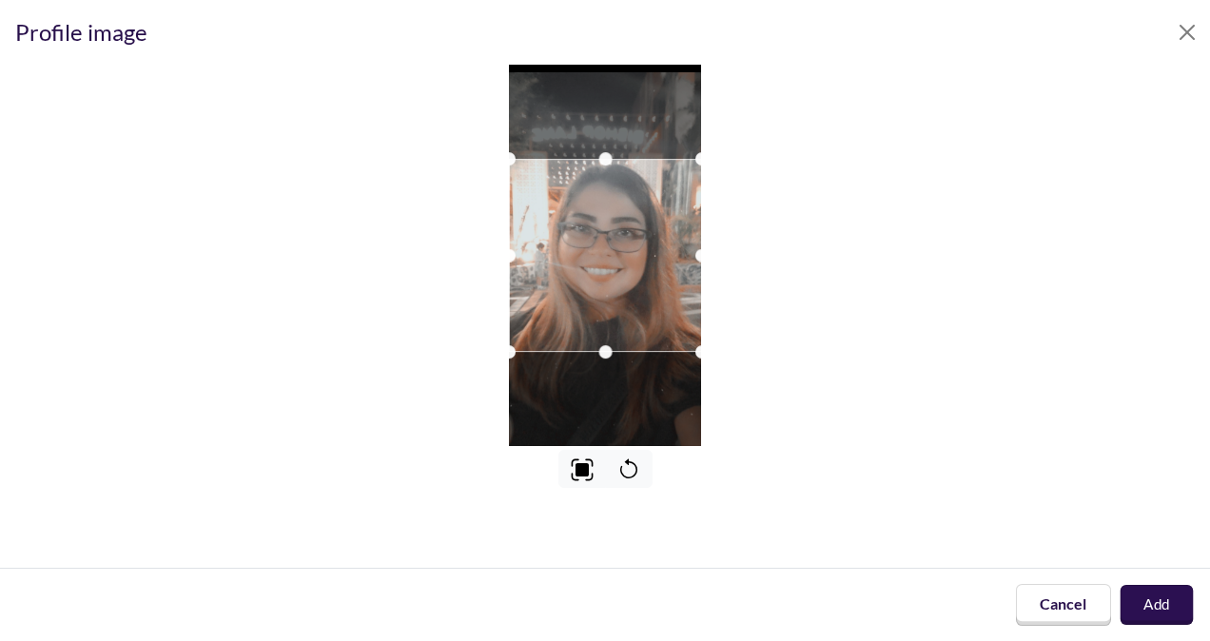
click at [1158, 612] on button "Add" at bounding box center [1157, 605] width 73 height 40
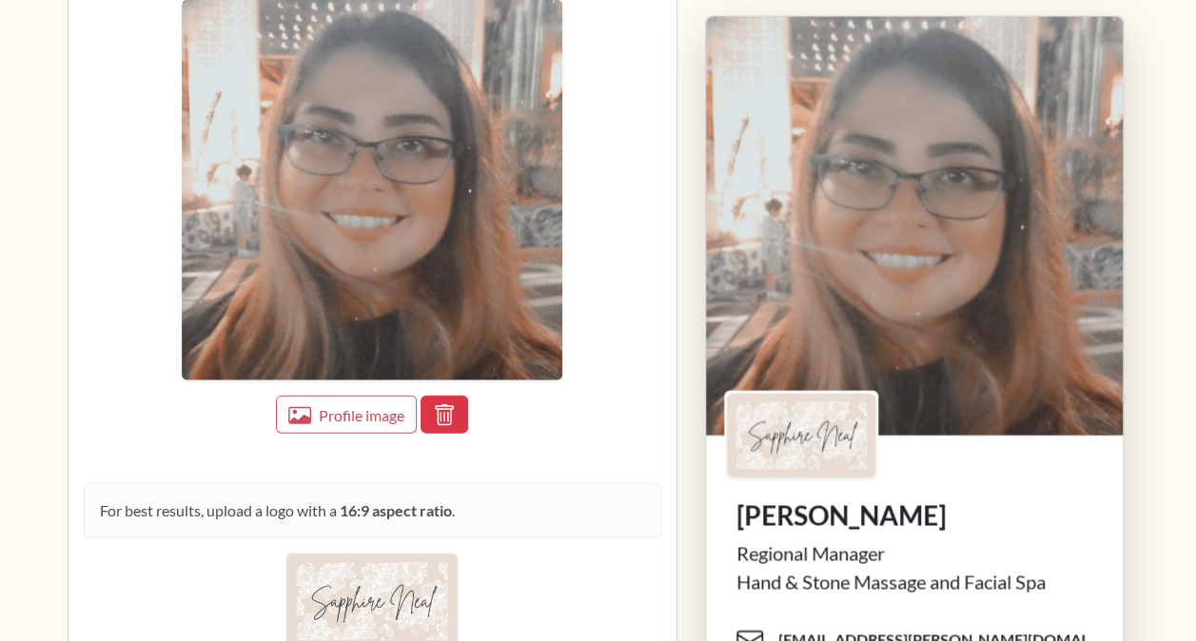
scroll to position [1915, 0]
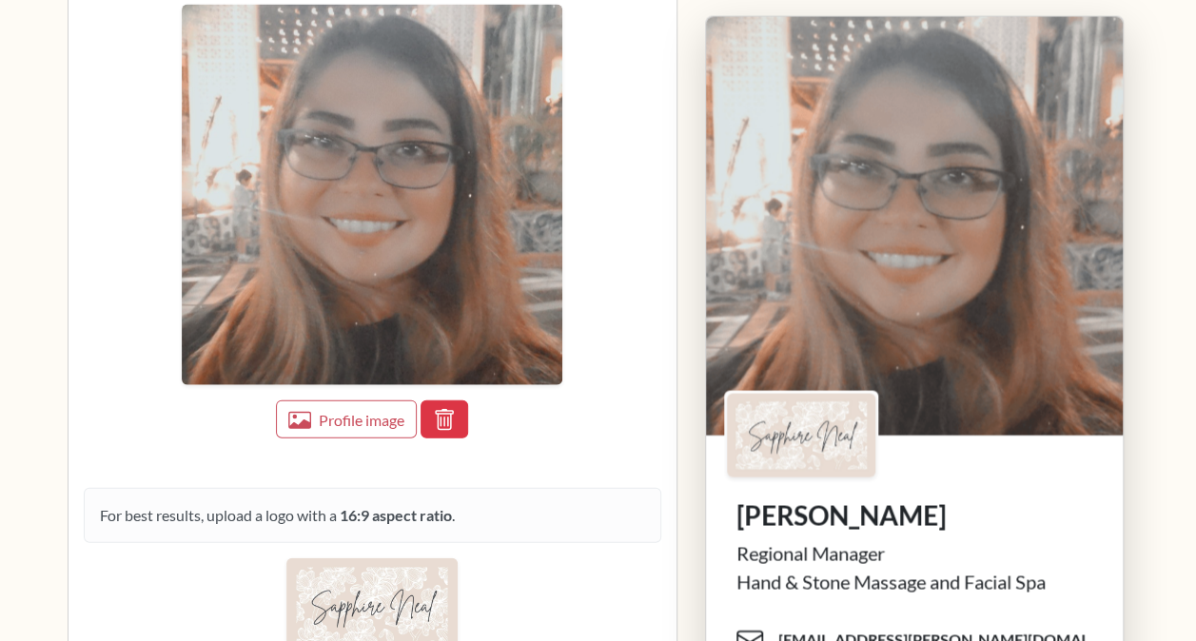
click at [381, 573] on img at bounding box center [371, 606] width 171 height 96
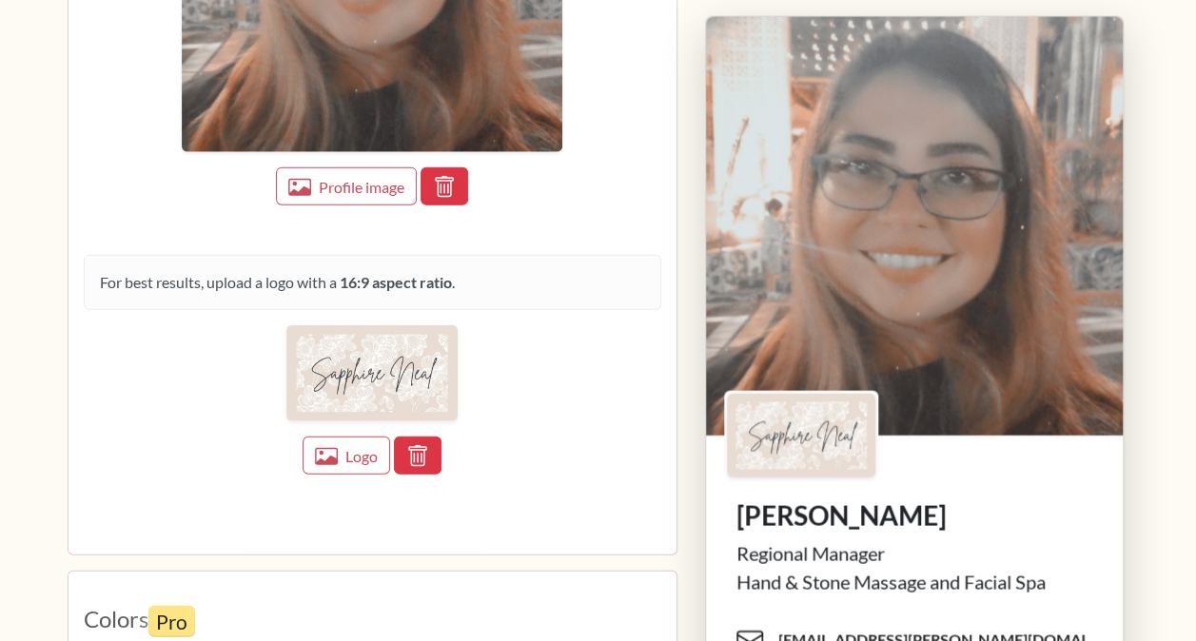
scroll to position [2160, 0]
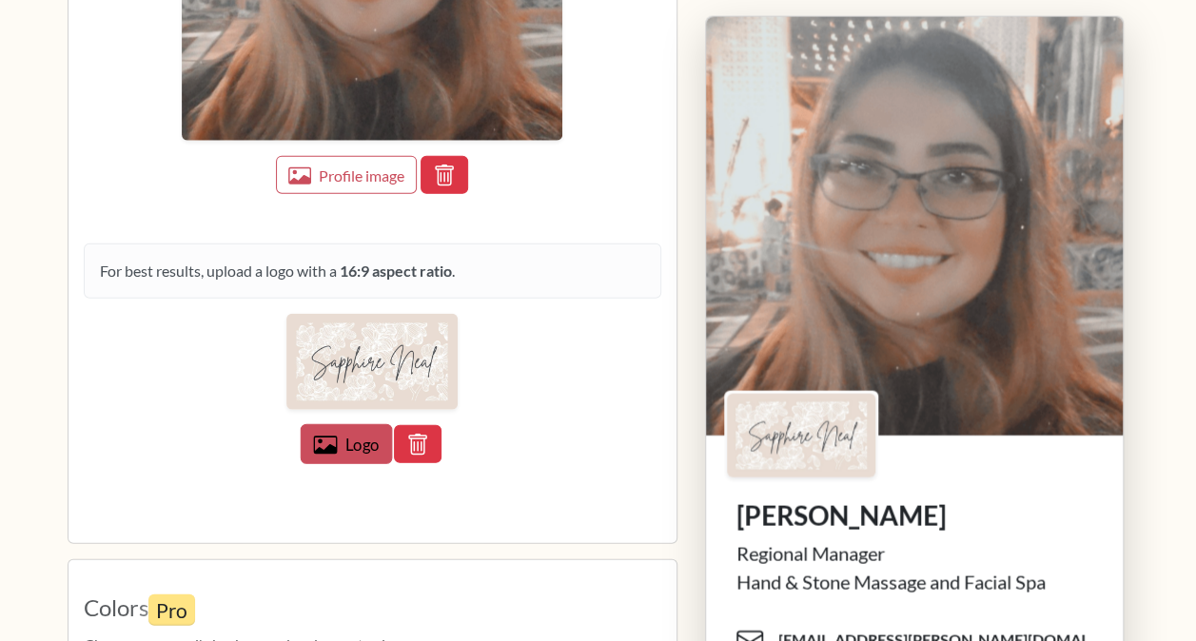
click at [342, 424] on button "Logo" at bounding box center [347, 444] width 92 height 40
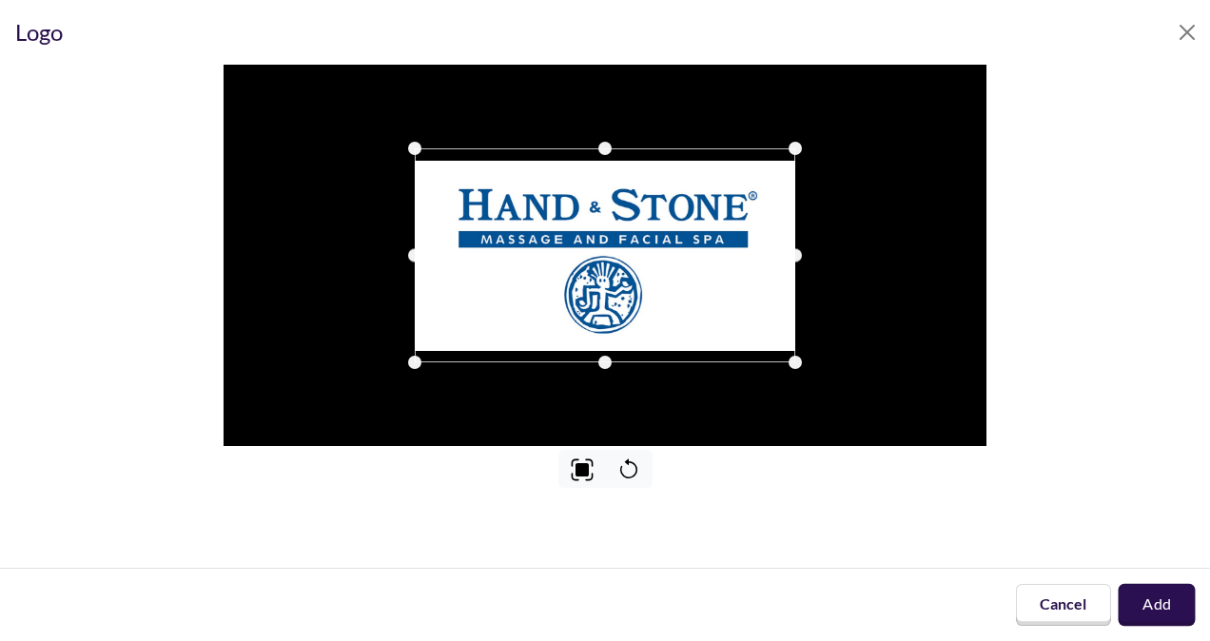
click at [1152, 611] on button "Add" at bounding box center [1156, 605] width 77 height 42
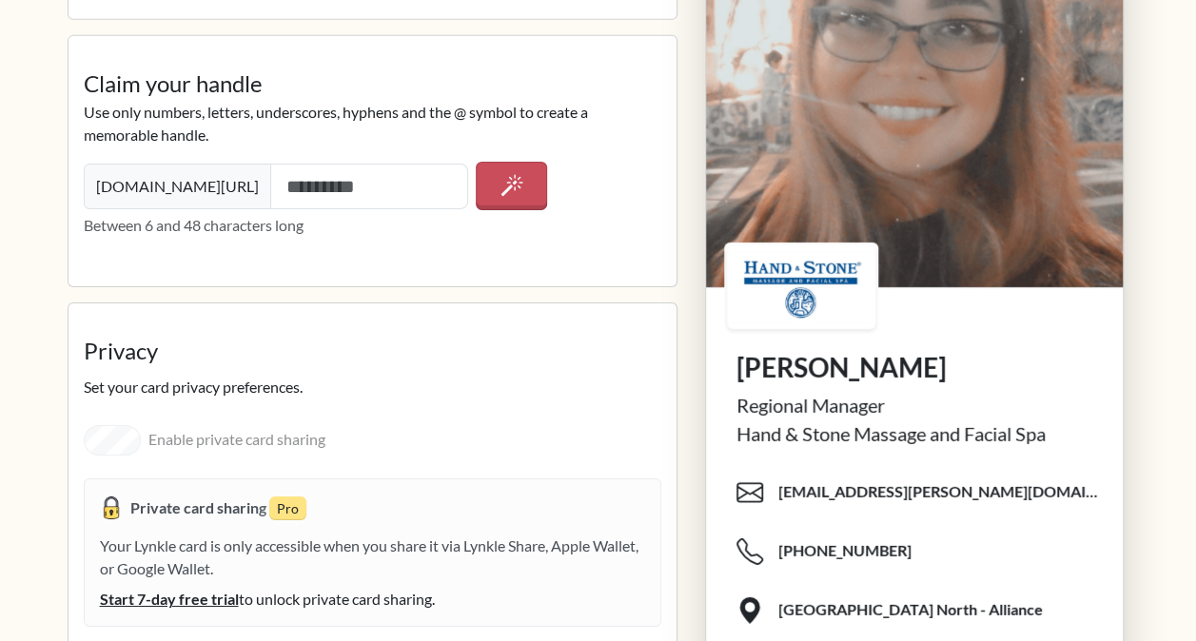
scroll to position [3140, 0]
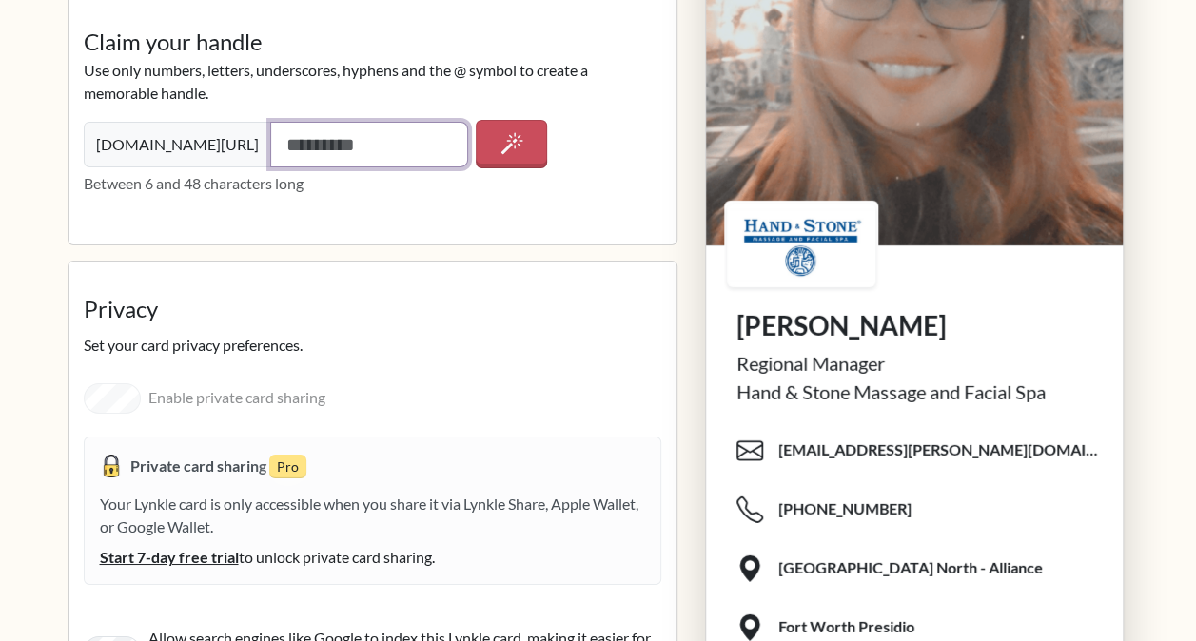
click at [383, 146] on input "text" at bounding box center [369, 145] width 199 height 46
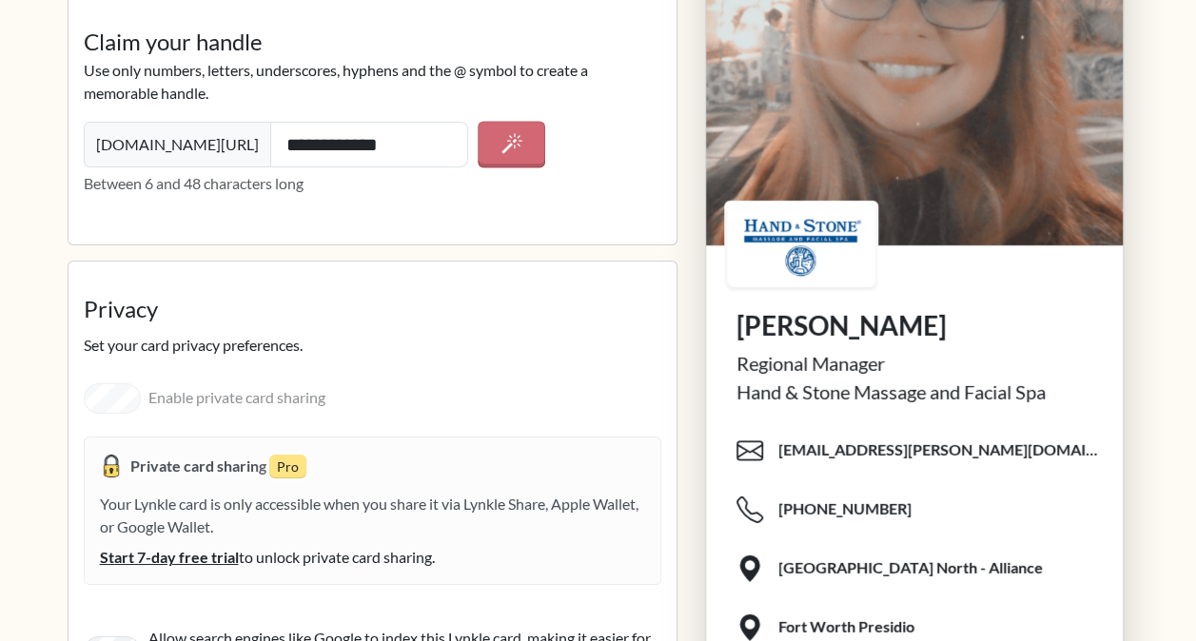
click at [510, 133] on icon "button" at bounding box center [511, 143] width 20 height 20
type input "**********"
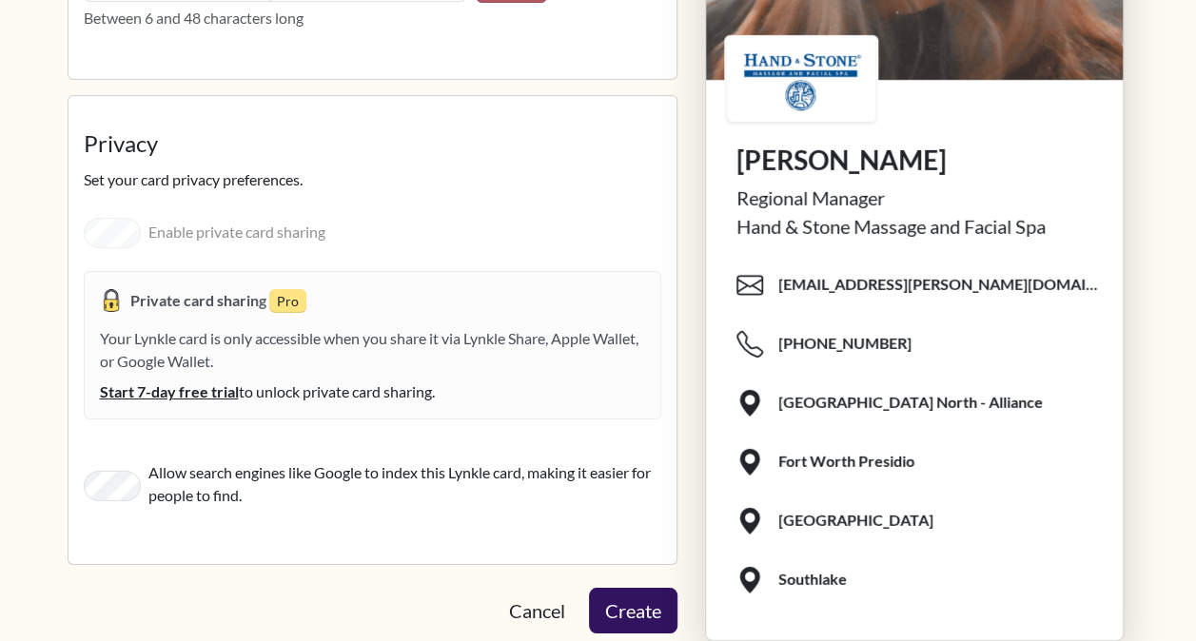
scroll to position [3330, 0]
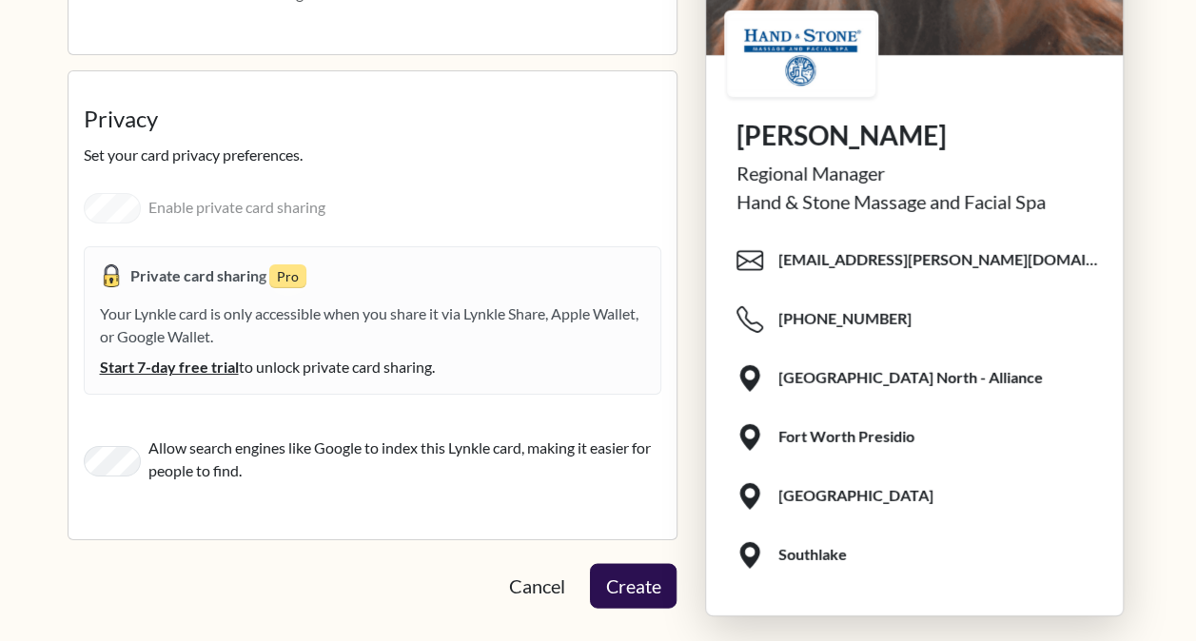
click at [636, 564] on button "Create" at bounding box center [632, 586] width 87 height 45
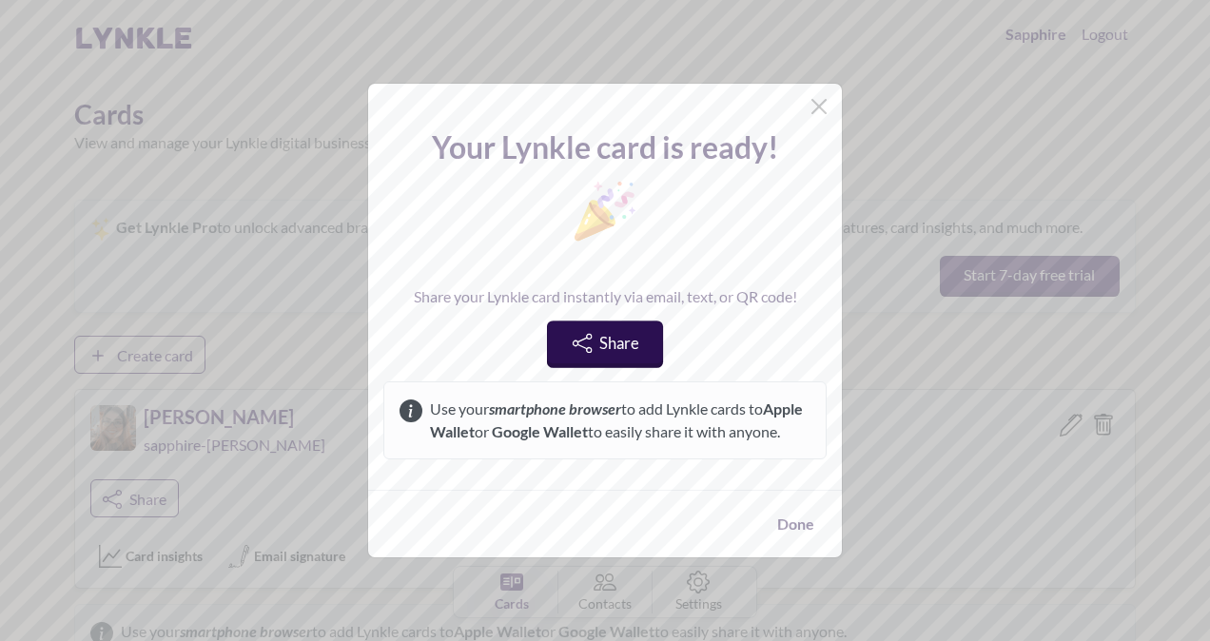
click at [599, 335] on span "Share" at bounding box center [618, 342] width 38 height 19
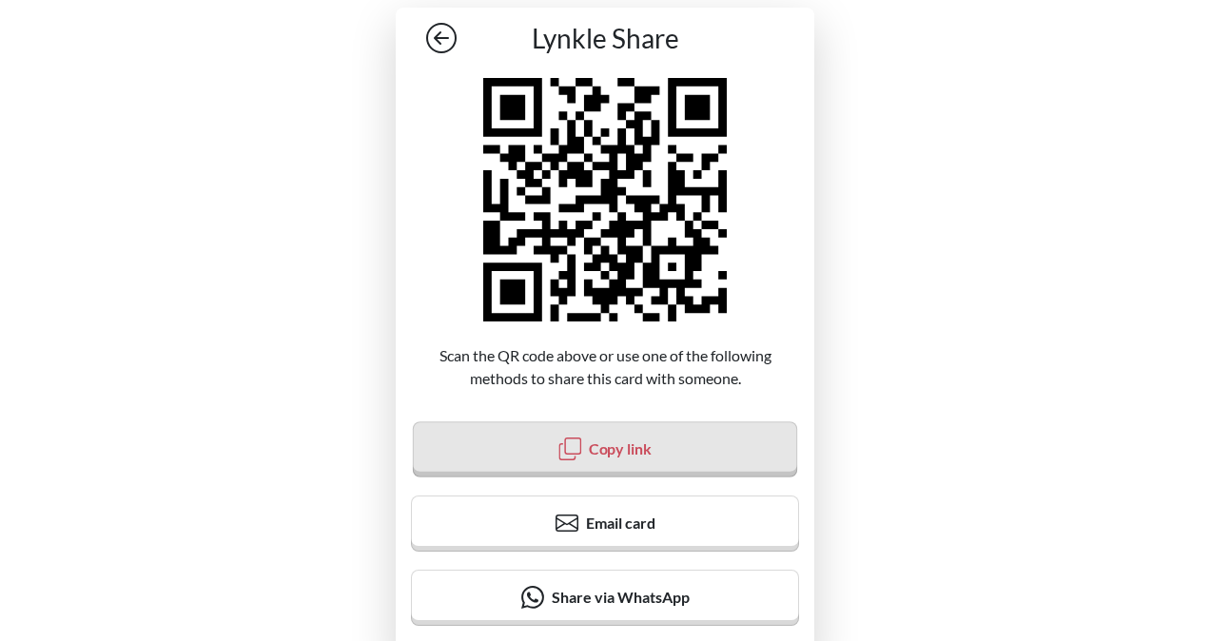
click at [634, 451] on span "Copy link" at bounding box center [620, 449] width 63 height 18
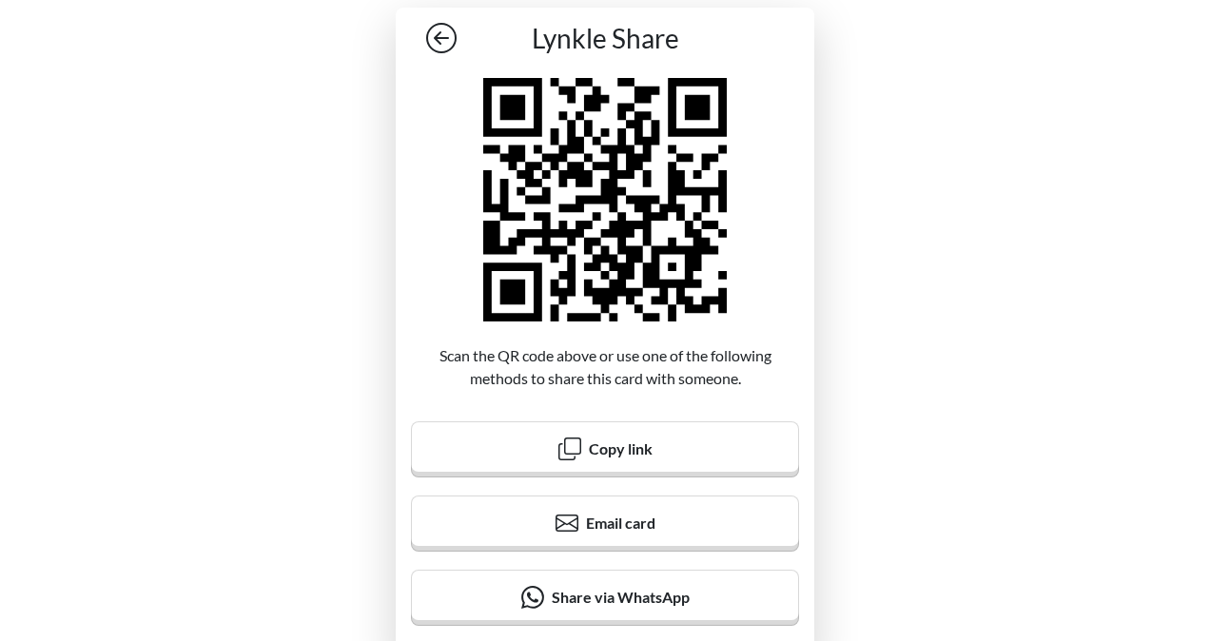
click at [995, 198] on div "Lynkle Share Scan the QR code above or use one of the following methods to shar…" at bounding box center [605, 337] width 1210 height 674
